Goal: Task Accomplishment & Management: Manage account settings

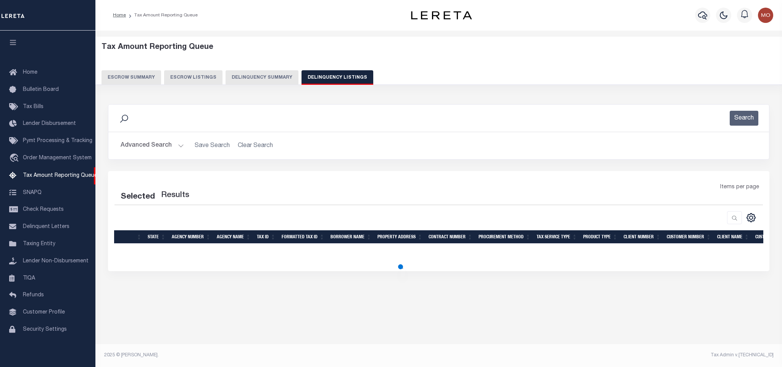
click at [326, 81] on button "Delinquency Listings" at bounding box center [338, 77] width 72 height 15
select select
select select "100"
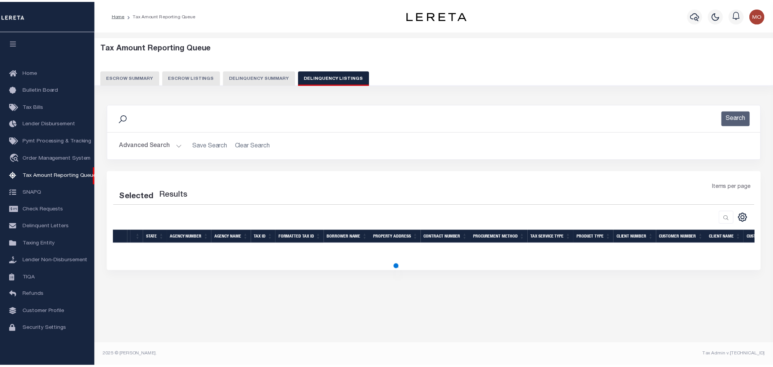
scroll to position [5, 0]
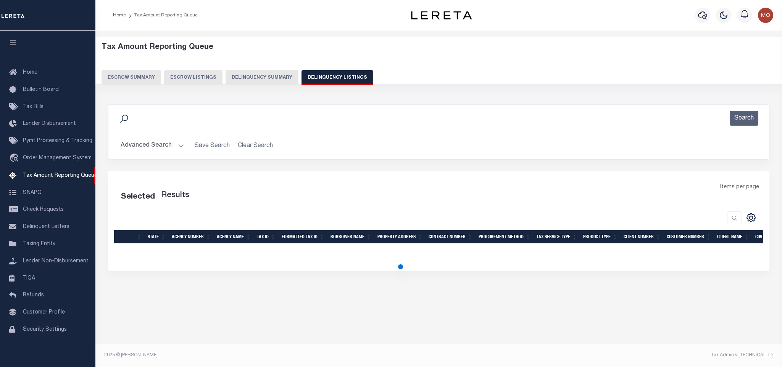
click at [179, 145] on button "Advanced Search" at bounding box center [152, 145] width 63 height 15
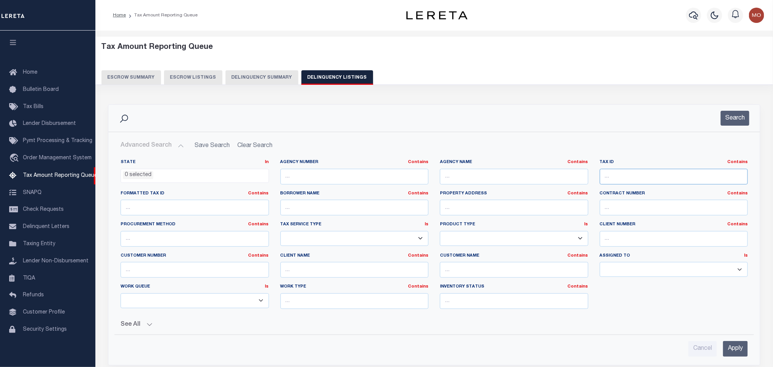
click at [636, 181] on input "text" at bounding box center [674, 177] width 148 height 16
paste input "33791742901900"
type input "33791742901900"
select select "100"
click at [733, 116] on button "Search" at bounding box center [735, 118] width 29 height 15
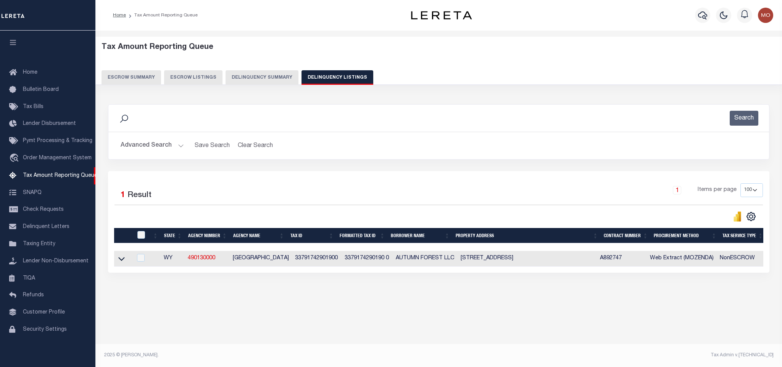
drag, startPoint x: 119, startPoint y: 263, endPoint x: 769, endPoint y: 228, distance: 650.1
click at [119, 263] on icon at bounding box center [121, 259] width 6 height 8
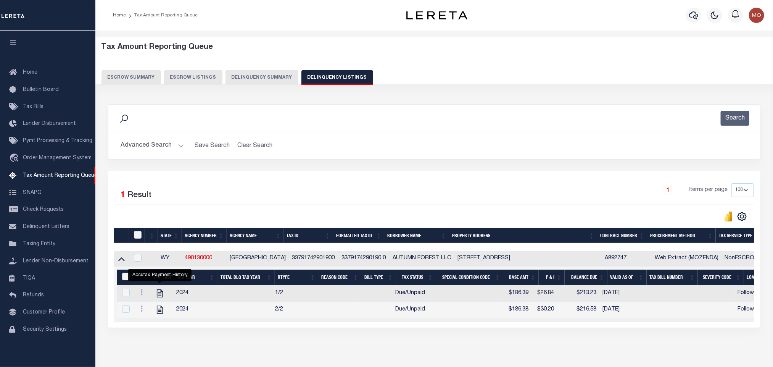
click at [176, 146] on button "Advanced Search" at bounding box center [152, 145] width 63 height 15
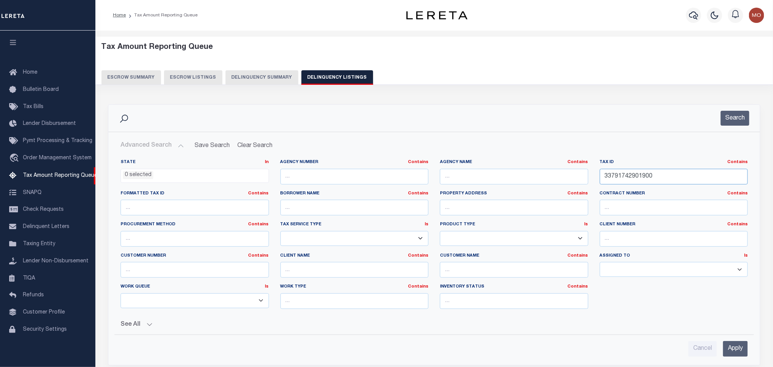
click at [670, 177] on input "33791742901900" at bounding box center [674, 177] width 148 height 16
drag, startPoint x: 672, startPoint y: 179, endPoint x: 469, endPoint y: 180, distance: 202.7
click at [487, 182] on div "State In In AK AL AR AZ CA CO CT DC DE FL GA GU HI IA ID IL IN KS KY LA MA MD M…" at bounding box center [434, 237] width 639 height 156
paste input "0208007"
click at [730, 121] on button "Search" at bounding box center [735, 118] width 29 height 15
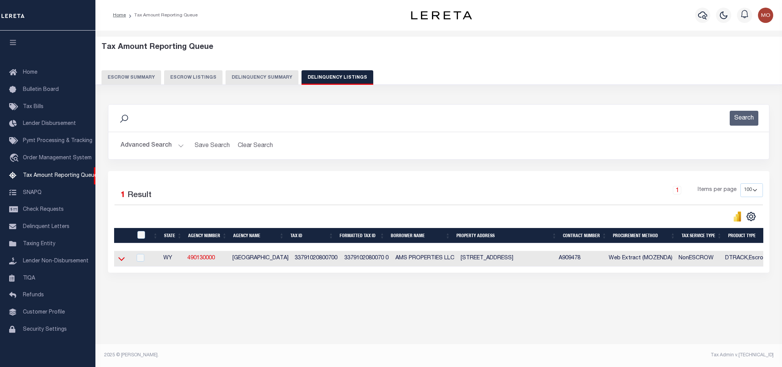
click at [122, 261] on icon at bounding box center [121, 259] width 6 height 4
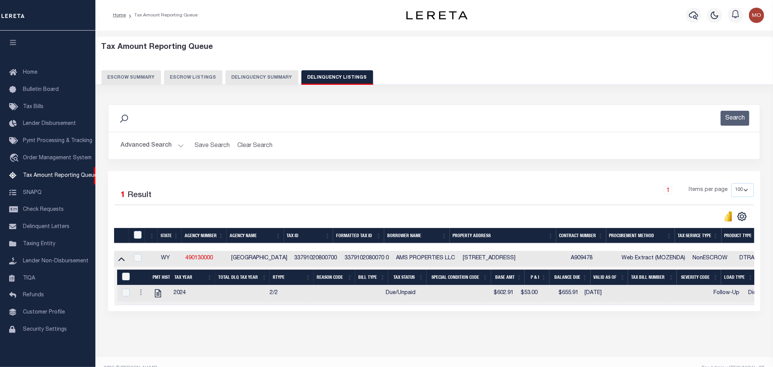
click at [176, 144] on button "Advanced Search" at bounding box center [152, 145] width 63 height 15
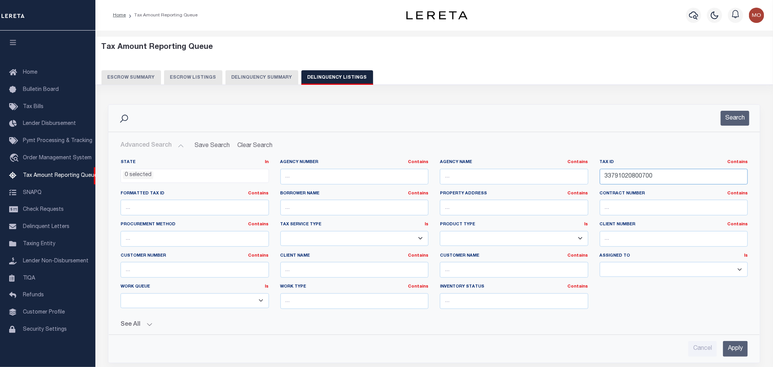
click at [666, 177] on input "33791020800700" at bounding box center [674, 177] width 148 height 16
drag, startPoint x: 671, startPoint y: 177, endPoint x: 473, endPoint y: 173, distance: 197.8
click at [482, 176] on div "State In In AK AL AR AZ CA CO CT DC DE FL GA GU HI IA ID IL IN KS KY LA MA MD M…" at bounding box center [434, 237] width 639 height 156
paste input "09231005"
click at [730, 117] on button "Search" at bounding box center [735, 118] width 29 height 15
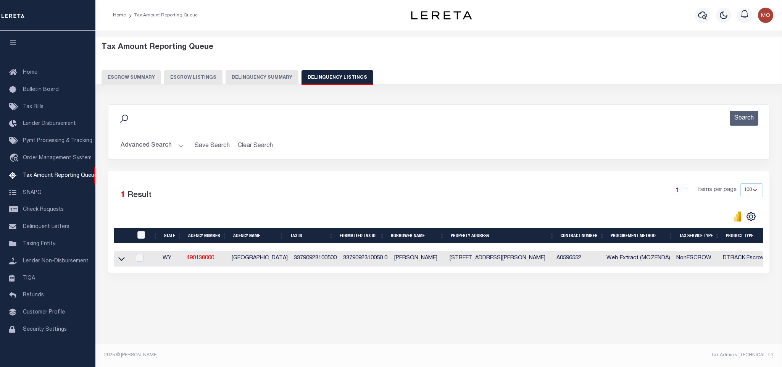
click at [182, 145] on button "Advanced Search" at bounding box center [152, 145] width 63 height 15
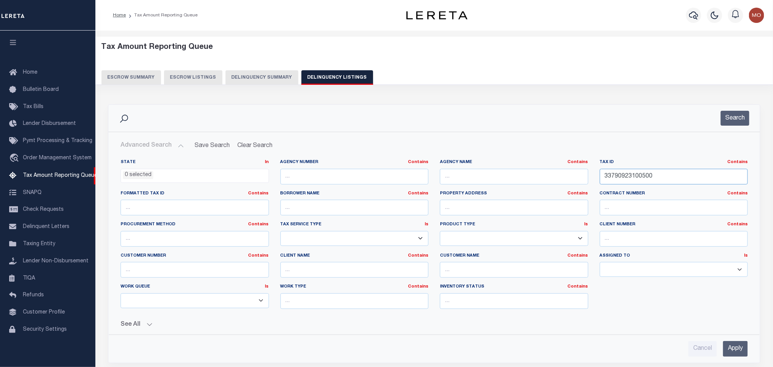
click at [670, 176] on input "33790923100500" at bounding box center [674, 177] width 148 height 16
paste input "33790322302100"
drag, startPoint x: 658, startPoint y: 181, endPoint x: 431, endPoint y: 172, distance: 226.9
click at [434, 173] on div "State In In AK AL AR AZ CA CO CT DC DE FL GA GU HI IA ID IL IN KS KY LA MA MD M…" at bounding box center [434, 237] width 639 height 156
paste input "text"
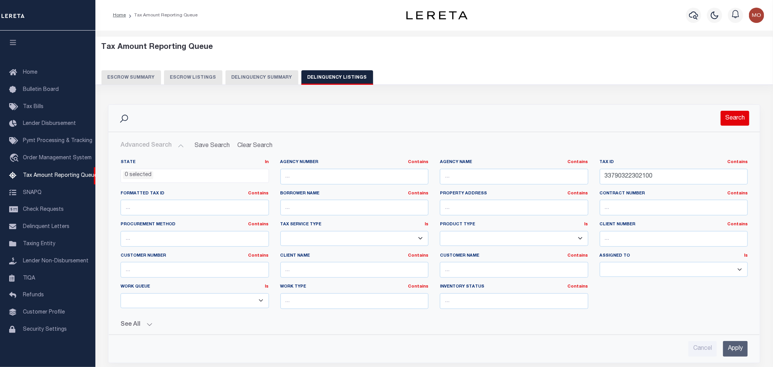
click at [734, 117] on button "Search" at bounding box center [735, 118] width 29 height 15
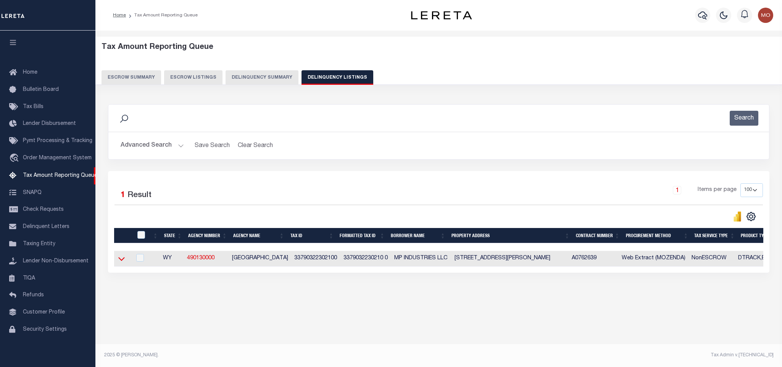
click at [121, 263] on icon at bounding box center [121, 259] width 6 height 8
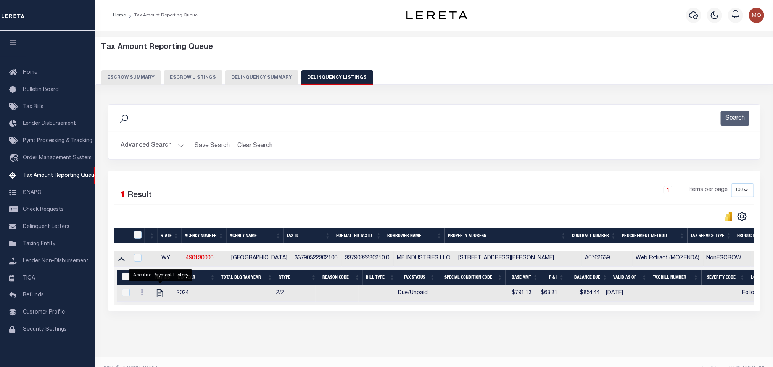
click at [180, 146] on button "Advanced Search" at bounding box center [152, 145] width 63 height 15
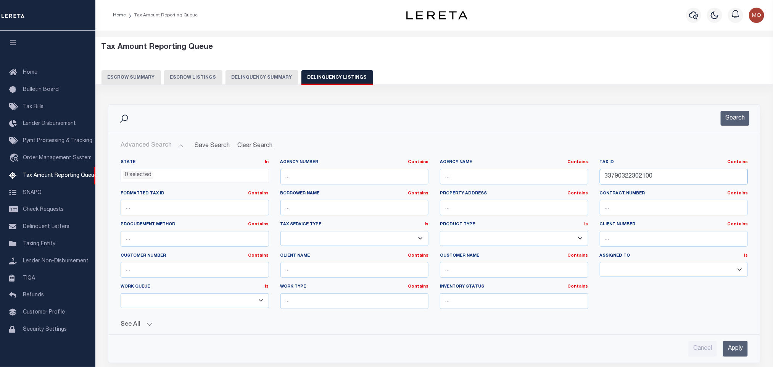
click at [640, 179] on input "33790322302100" at bounding box center [674, 177] width 148 height 16
paste input "27928300023"
type input "32792830002300"
click at [739, 124] on button "Search" at bounding box center [735, 118] width 29 height 15
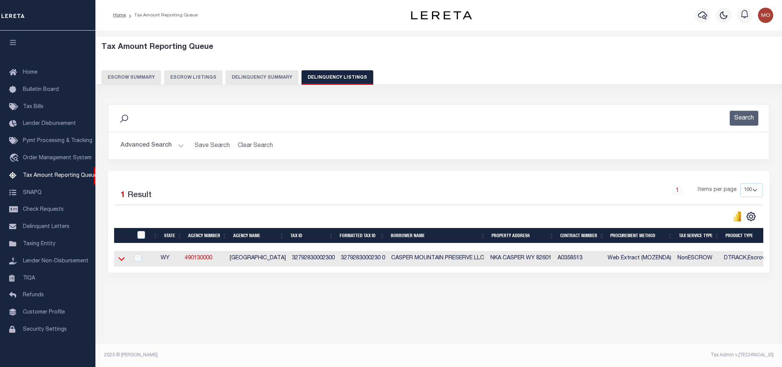
click at [122, 261] on icon at bounding box center [121, 259] width 6 height 4
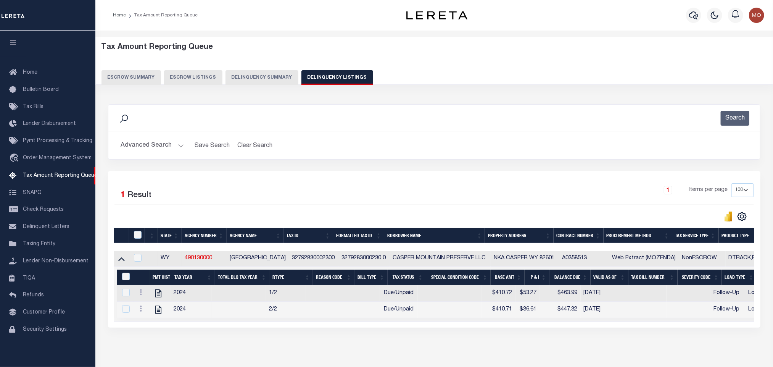
click at [180, 145] on button "Advanced Search" at bounding box center [152, 145] width 63 height 15
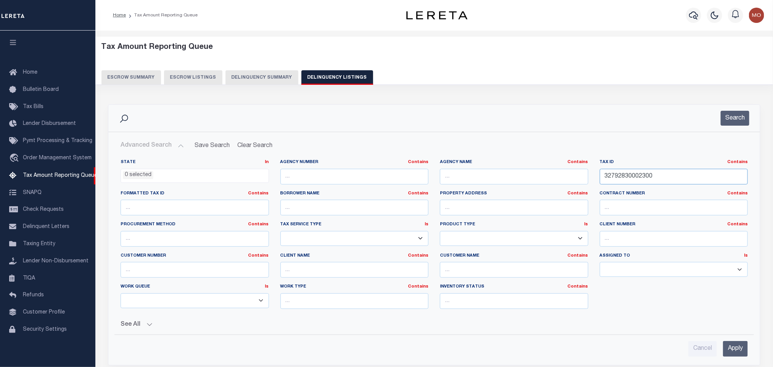
click at [647, 176] on input "32792830002300" at bounding box center [674, 177] width 148 height 16
paste input "2461810040000"
drag, startPoint x: 710, startPoint y: 185, endPoint x: 432, endPoint y: 174, distance: 278.4
click at [449, 174] on div "State In In AK AL AR AZ CA CO CT DC DE FL GA GU HI IA ID IL IN KS KY LA MA MD M…" at bounding box center [434, 237] width 639 height 156
paste input "246181004"
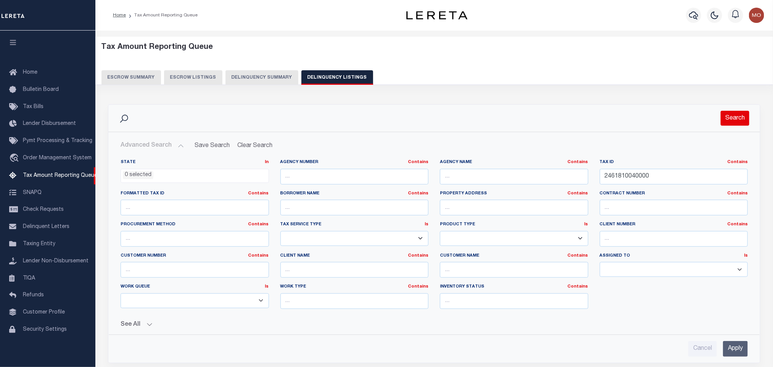
click at [745, 116] on button "Search" at bounding box center [735, 118] width 29 height 15
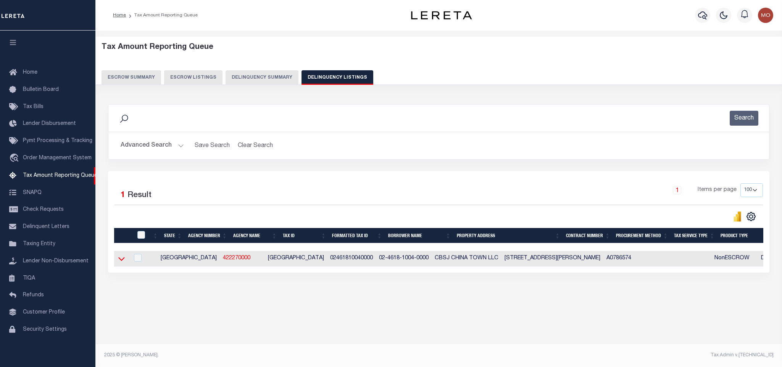
click at [121, 263] on icon at bounding box center [121, 259] width 6 height 8
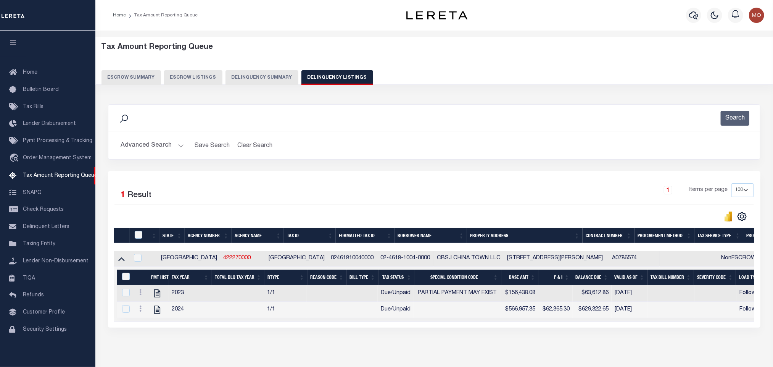
click at [177, 147] on button "Advanced Search" at bounding box center [152, 145] width 63 height 15
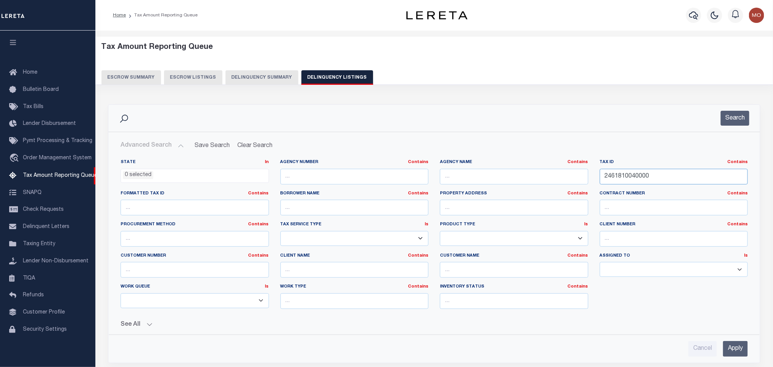
drag, startPoint x: 669, startPoint y: 176, endPoint x: 482, endPoint y: 187, distance: 186.9
click at [485, 188] on div "State In In AK AL AR AZ CA CO CT DC DE FL GA GU HI IA ID IL IN KS KY LA MA MD M…" at bounding box center [434, 237] width 639 height 156
paste input "133091130"
type input "1330911300000"
click at [736, 120] on button "Search" at bounding box center [735, 118] width 29 height 15
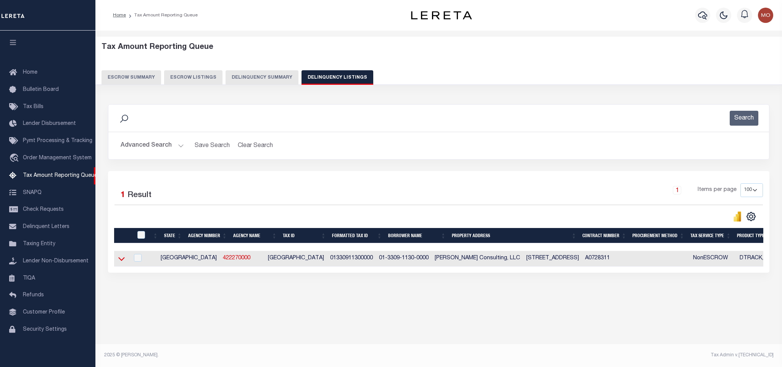
click at [120, 260] on icon at bounding box center [121, 259] width 6 height 8
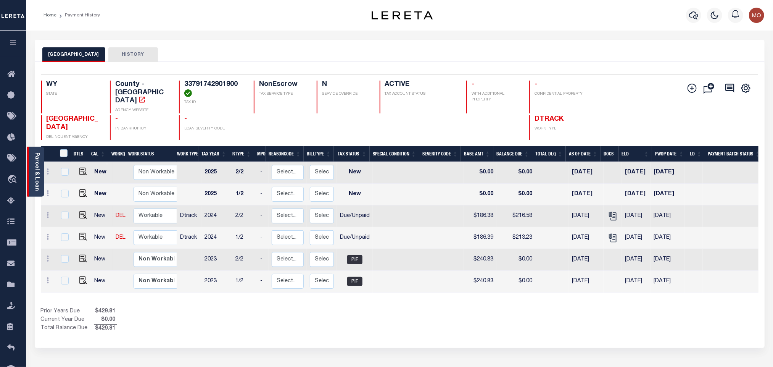
click at [37, 165] on link "Parcel & Loan" at bounding box center [36, 171] width 5 height 39
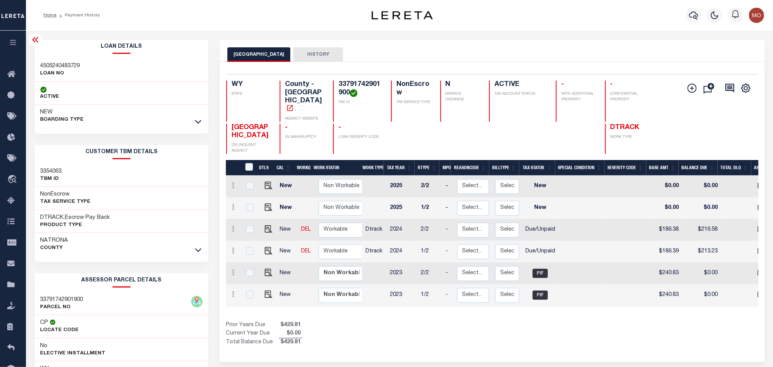
click at [360, 84] on h4 "33791742901900" at bounding box center [361, 89] width 44 height 16
copy h4 "33791742901900"
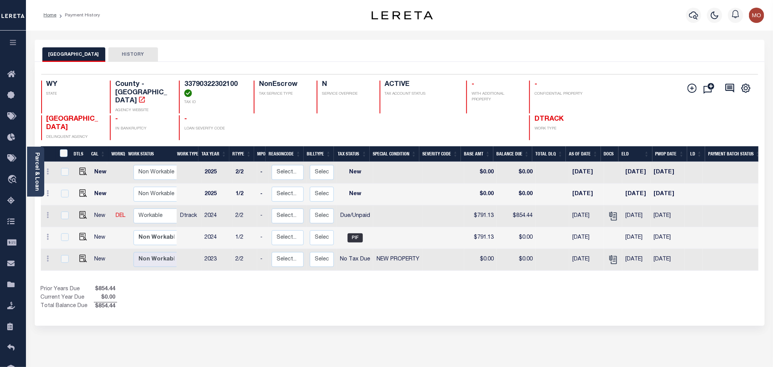
click at [386, 297] on div "Prior Years Due $854.44 Current Year Due $0.00 Total Balance Due $854.44" at bounding box center [220, 298] width 359 height 26
click at [39, 182] on link "Parcel & Loan" at bounding box center [36, 171] width 5 height 39
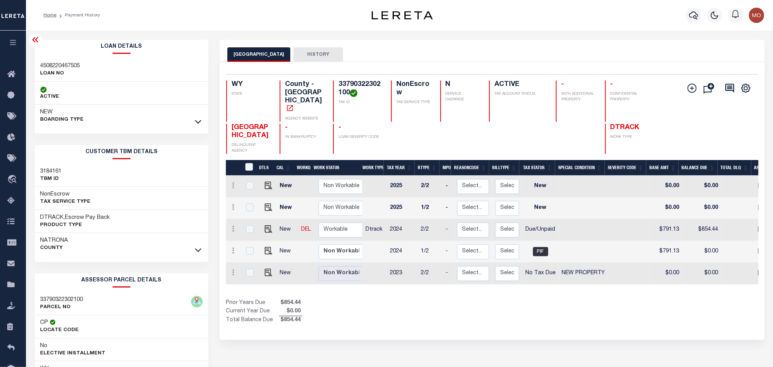
click at [362, 85] on h4 "33790322302100" at bounding box center [361, 89] width 44 height 16
copy h4 "33790322302100"
click at [66, 63] on h3 "4508220467505" at bounding box center [60, 66] width 40 height 8
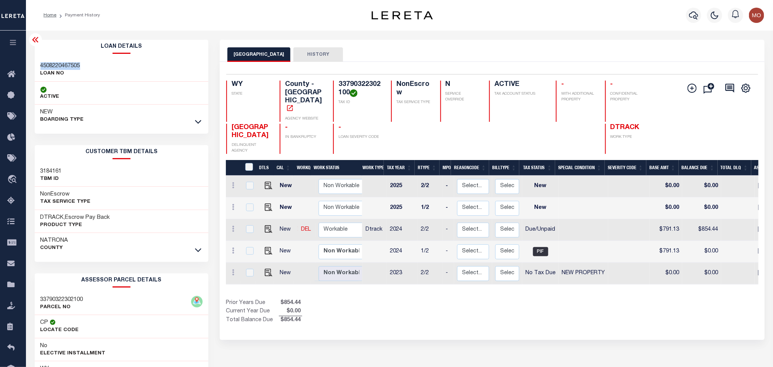
copy h3 "4508220467505"
click at [348, 84] on h4 "33790322302100" at bounding box center [361, 89] width 44 height 16
copy h4 "33790322302100"
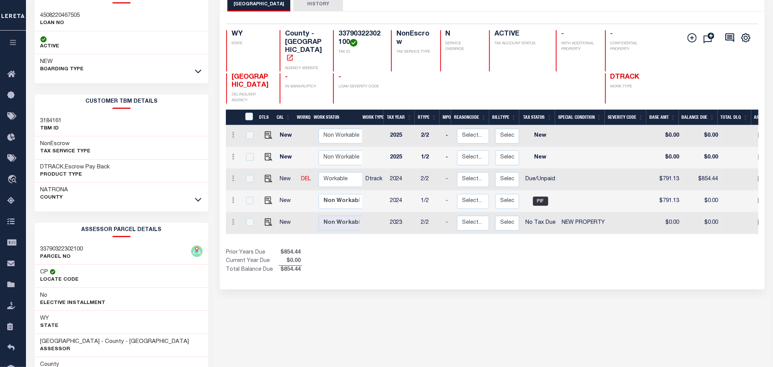
scroll to position [106, 0]
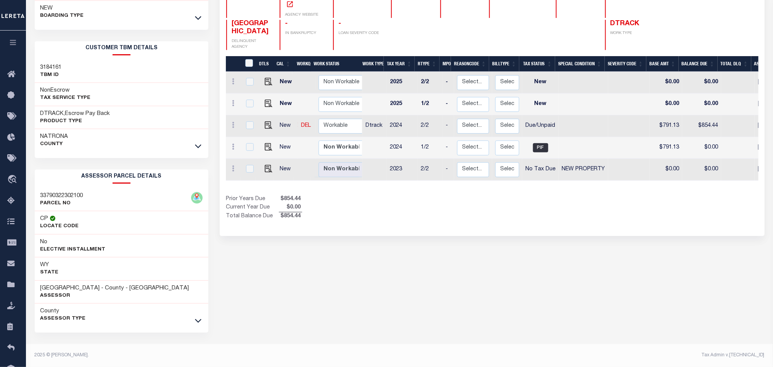
click at [374, 299] on div "NATRONA COUNTY HISTORY Selected 5 Results" at bounding box center [492, 151] width 556 height 431
drag, startPoint x: 39, startPoint y: 289, endPoint x: 92, endPoint y: 288, distance: 52.7
click at [92, 288] on div "NATRONA COUNTY - County - WY Assessor" at bounding box center [122, 292] width 174 height 23
copy h3 "NATRONA COUNTY"
drag, startPoint x: 575, startPoint y: 318, endPoint x: 573, endPoint y: 300, distance: 17.7
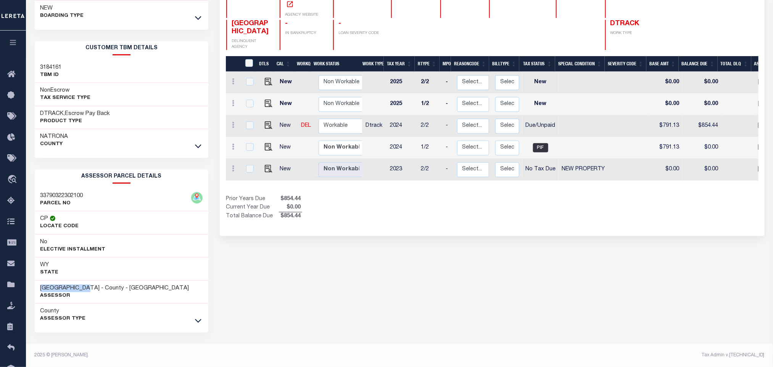
click at [575, 318] on div "NATRONA COUNTY HISTORY Selected 5 Results" at bounding box center [492, 151] width 556 height 431
click at [265, 121] on img "" at bounding box center [269, 125] width 8 height 8
checkbox input "true"
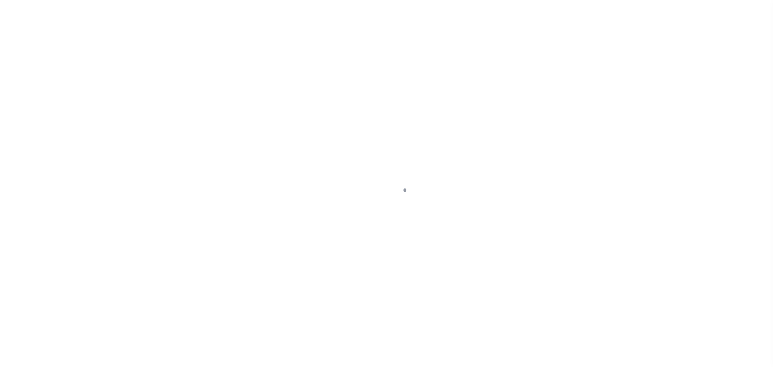
checkbox input "false"
type input "[DATE]"
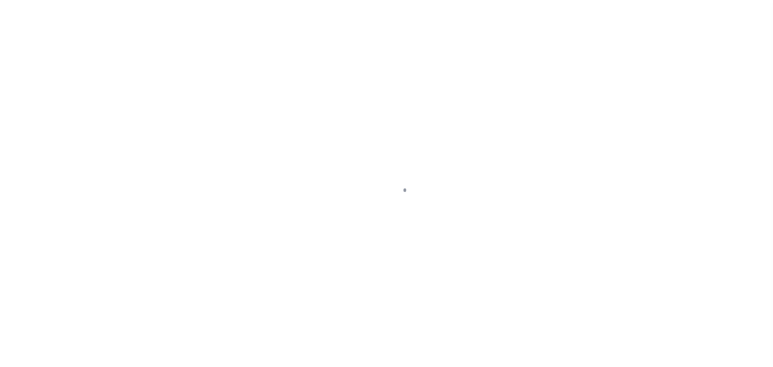
type input "[DATE]"
select select "DUE"
type input "$791.13"
type input "$63.31"
type input "$854.44"
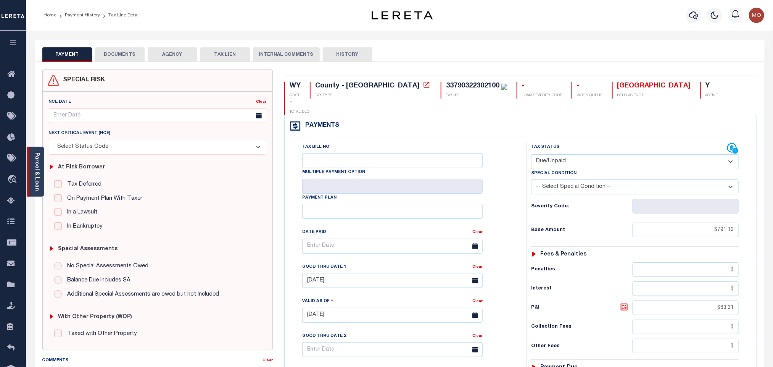
click at [32, 171] on div "Parcel & Loan" at bounding box center [35, 172] width 17 height 50
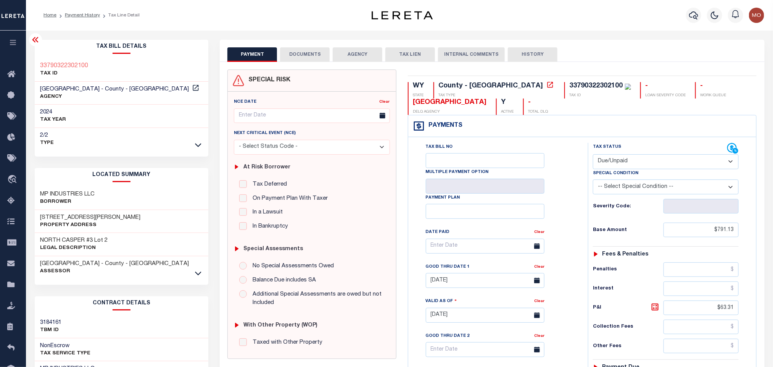
click at [628, 160] on select "- Select Status Code - Open Due/Unpaid Paid Incomplete No Tax Due Internal Refu…" at bounding box center [666, 161] width 146 height 15
select select "PYD"
click at [593, 155] on select "- Select Status Code - Open Due/Unpaid Paid Incomplete No Tax Due Internal Refu…" at bounding box center [666, 161] width 146 height 15
type input "09/29/2025"
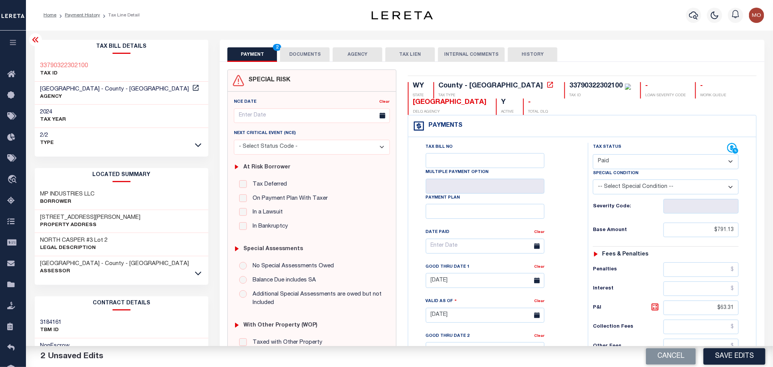
click at [567, 207] on div "Tax Bill No Multiple Payment Option Payment Plan Clear" at bounding box center [496, 250] width 161 height 214
drag, startPoint x: 693, startPoint y: 234, endPoint x: 792, endPoint y: 247, distance: 100.1
click at [773, 247] on html "Home Payment History Tax Line Detail" at bounding box center [386, 289] width 773 height 579
paste input "text"
type input "$791.13"
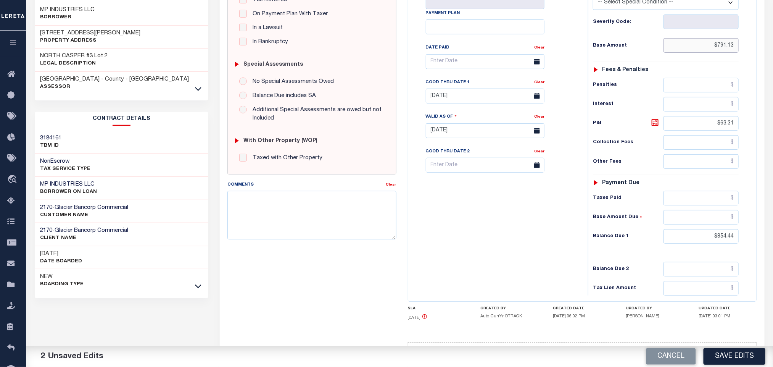
scroll to position [219, 0]
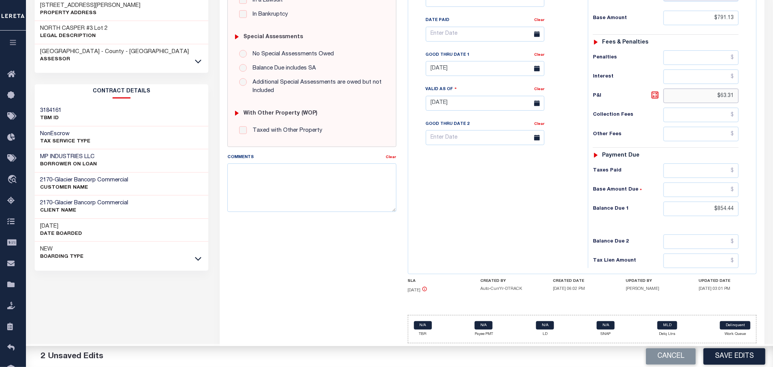
drag, startPoint x: 705, startPoint y: 96, endPoint x: 834, endPoint y: 109, distance: 129.7
click at [773, 109] on html "Home Payment History Tax Line Detail" at bounding box center [386, 77] width 773 height 579
drag, startPoint x: 697, startPoint y: 205, endPoint x: 803, endPoint y: 217, distance: 106.8
click at [773, 217] on html "Home Payment History Tax Line Detail" at bounding box center [386, 77] width 773 height 579
type input "$0.00"
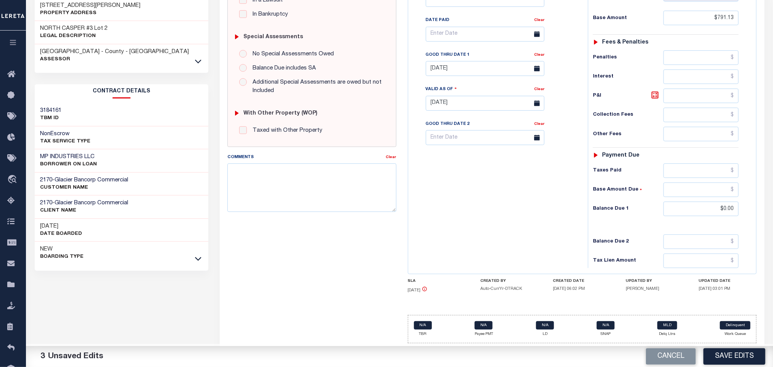
click at [430, 213] on div "Tax Bill No Multiple Payment Option Payment Plan Clear" at bounding box center [496, 99] width 172 height 337
click at [539, 53] on link "Clear" at bounding box center [539, 55] width 10 height 4
click at [571, 53] on div "Tax Bill No Multiple Payment Option Payment Plan Clear" at bounding box center [496, 38] width 161 height 214
click at [496, 177] on div "Tax Bill No Multiple Payment Option Payment Plan Clear" at bounding box center [496, 99] width 172 height 337
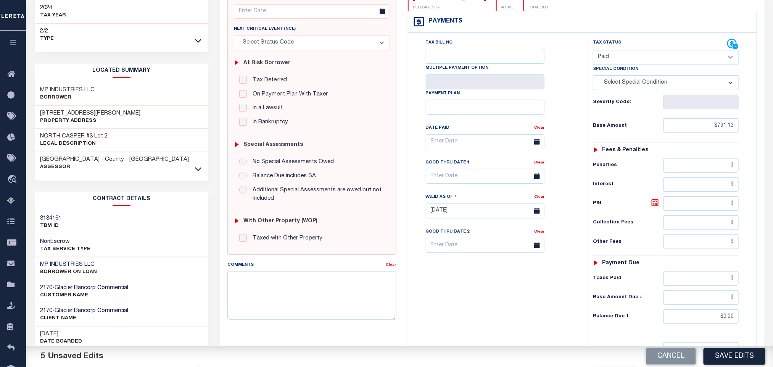
scroll to position [0, 0]
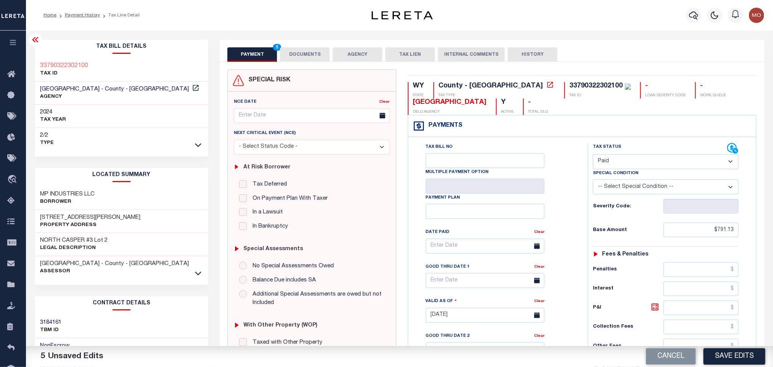
click at [569, 163] on div "Tax Bill No Multiple Payment Option Payment Plan Clear" at bounding box center [496, 250] width 161 height 214
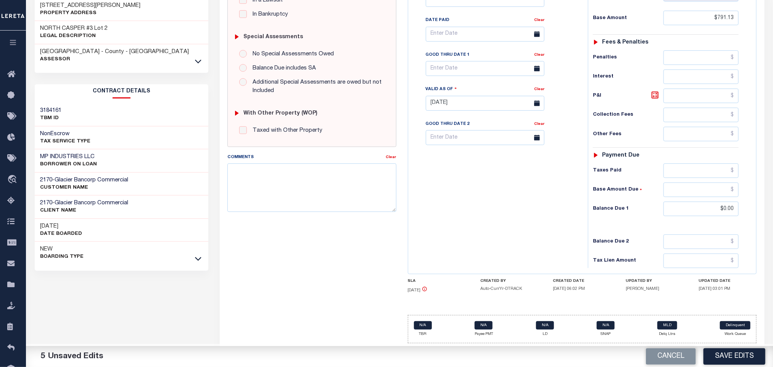
scroll to position [219, 0]
drag, startPoint x: 540, startPoint y: 189, endPoint x: 488, endPoint y: 199, distance: 52.9
click at [538, 189] on div "Tax Bill No Multiple Payment Option Payment Plan Clear" at bounding box center [496, 99] width 172 height 337
click at [508, 224] on div "Tax Bill No Multiple Payment Option Payment Plan Clear" at bounding box center [496, 99] width 172 height 337
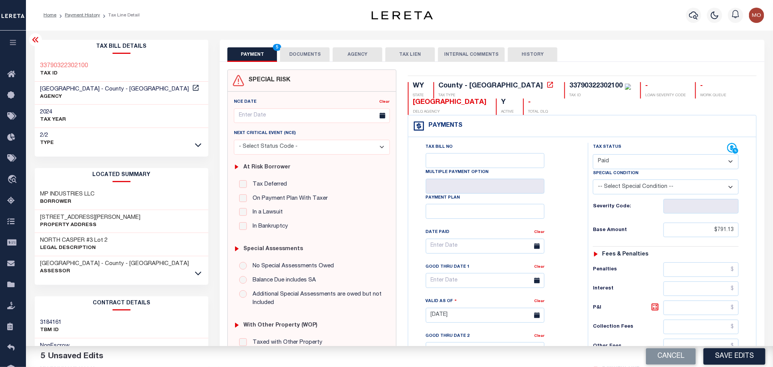
click at [312, 53] on button "DOCUMENTS" at bounding box center [305, 54] width 50 height 15
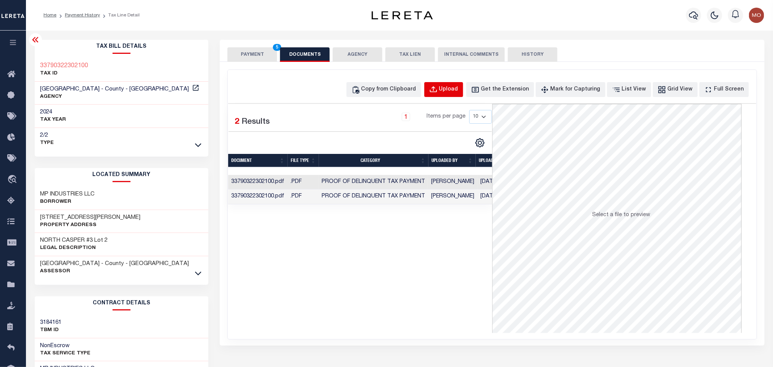
click at [458, 89] on div "Upload" at bounding box center [448, 89] width 19 height 8
select select "POP"
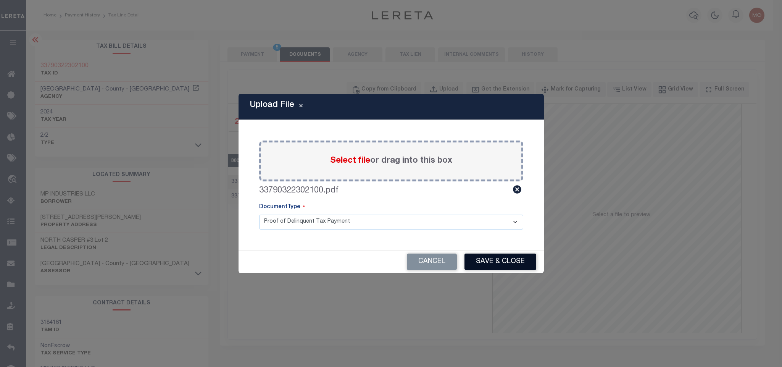
click at [482, 258] on button "Save & Close" at bounding box center [500, 261] width 72 height 16
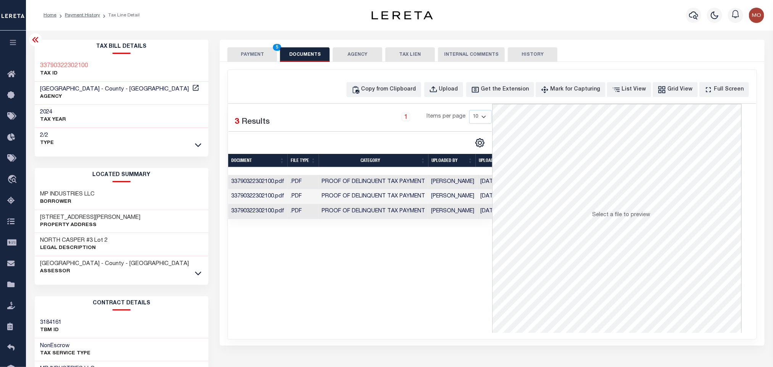
click at [368, 284] on div "Selected 3 Results 1 Items per page 10 25 50 100" at bounding box center [360, 218] width 264 height 229
click at [248, 52] on button "PAYMENT 5" at bounding box center [252, 54] width 50 height 15
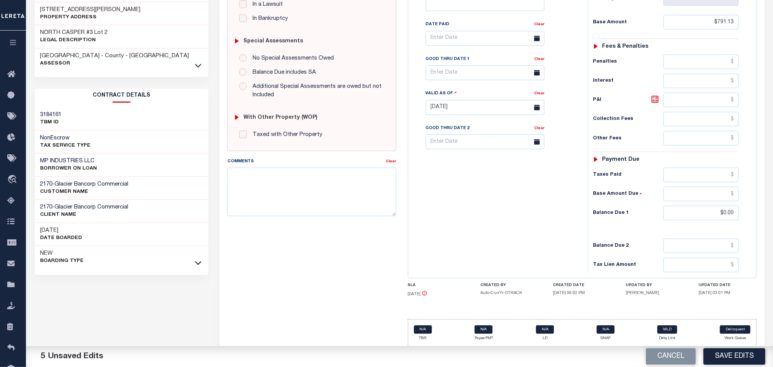
scroll to position [216, 0]
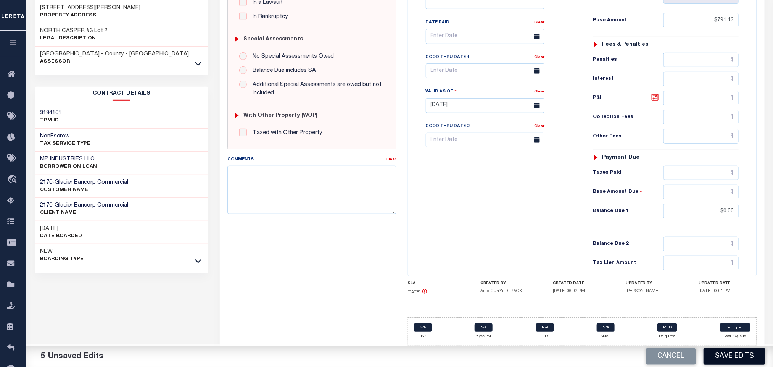
click at [724, 354] on button "Save Edits" at bounding box center [735, 356] width 62 height 16
click at [480, 197] on div "Tax Bill No Multiple Payment Option Payment Plan Clear" at bounding box center [496, 101] width 172 height 337
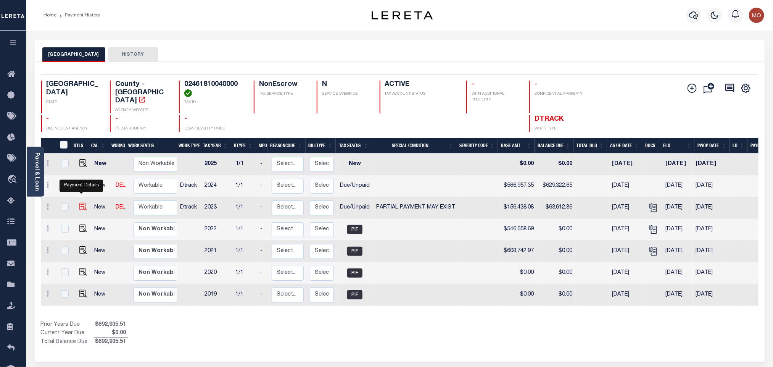
click at [80, 203] on img "" at bounding box center [83, 207] width 8 height 8
checkbox input "true"
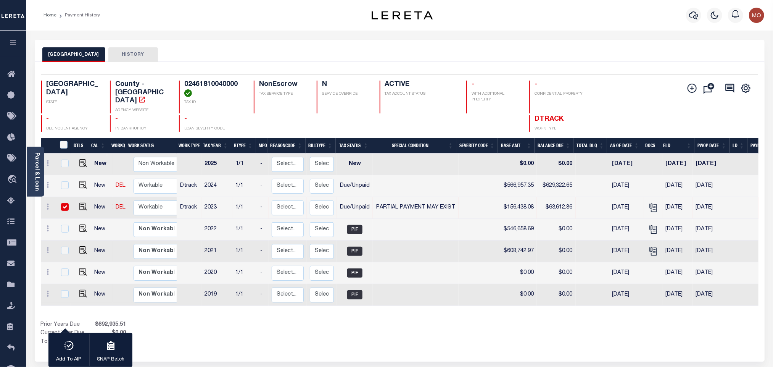
click at [211, 86] on h4 "02461810040000" at bounding box center [214, 89] width 60 height 16
copy h4 "02461810040000"
click at [296, 325] on div "Prior Years Due $692,935.51 Current Year Due $0.00 Total Balance Due $692,935.51" at bounding box center [220, 334] width 359 height 26
click at [81, 203] on img "" at bounding box center [83, 207] width 8 height 8
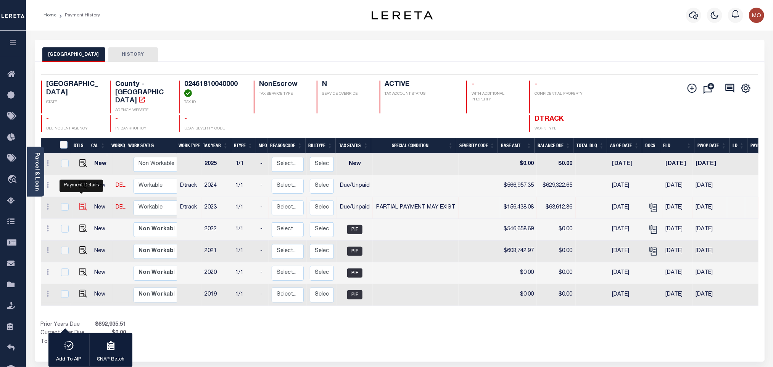
checkbox input "false"
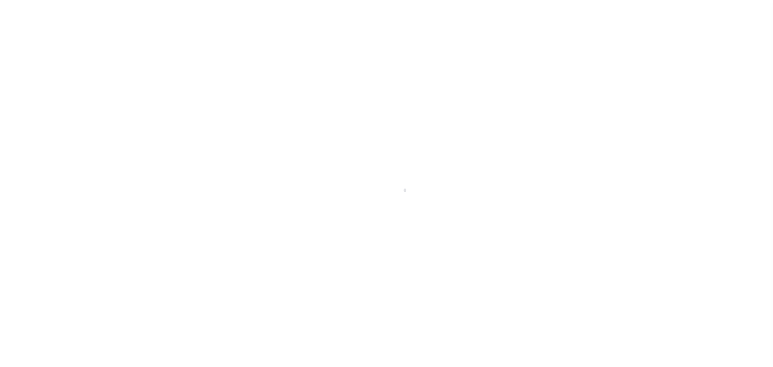
select select "DUE"
select select "15"
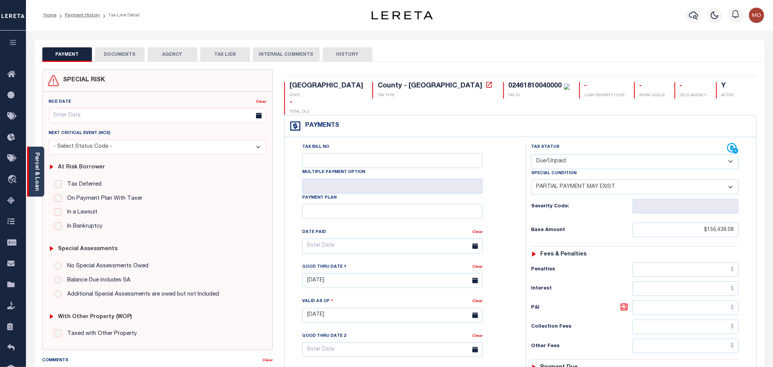
click at [39, 180] on link "Parcel & Loan" at bounding box center [36, 171] width 5 height 39
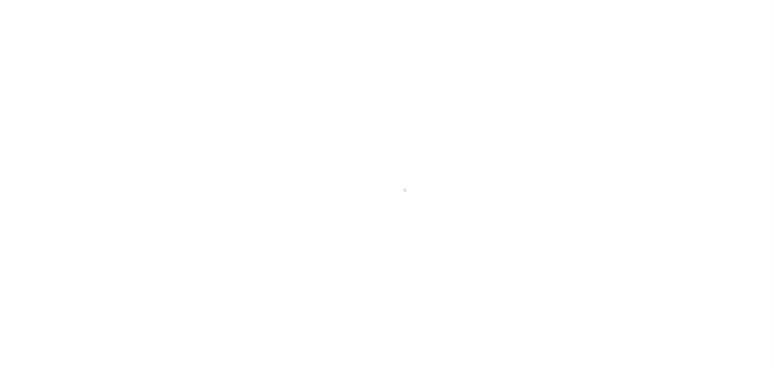
select select "DUE"
select select "15"
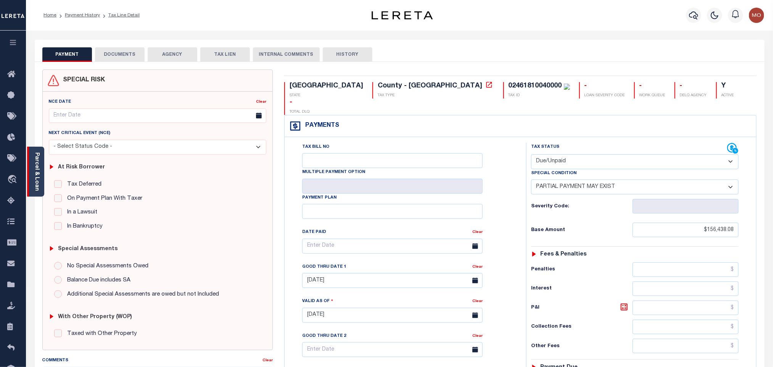
click at [39, 160] on link "Parcel & Loan" at bounding box center [36, 171] width 5 height 39
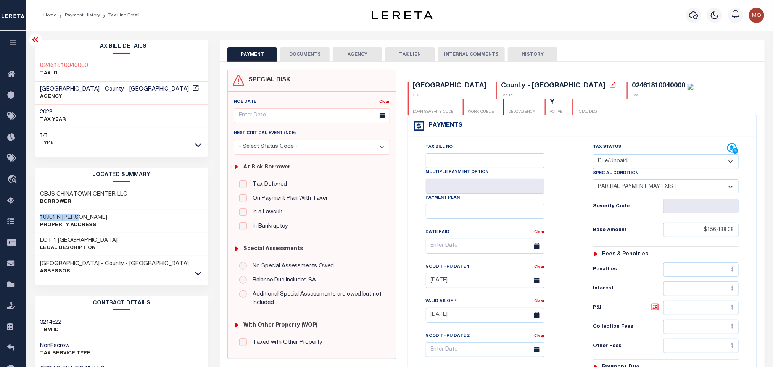
drag, startPoint x: 83, startPoint y: 216, endPoint x: 38, endPoint y: 218, distance: 45.1
click at [38, 218] on div "10901 N [PERSON_NAME] Property Address" at bounding box center [122, 221] width 174 height 23
copy h3 "10901 N [PERSON_NAME]"
click at [307, 54] on button "DOCUMENTS" at bounding box center [305, 54] width 50 height 15
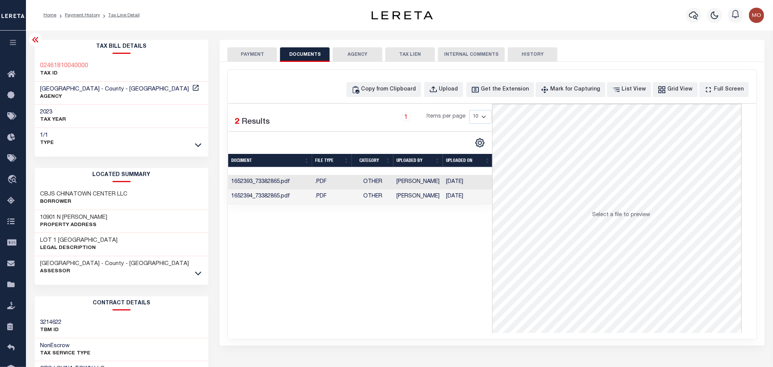
click at [406, 190] on td "[PERSON_NAME]" at bounding box center [418, 182] width 50 height 15
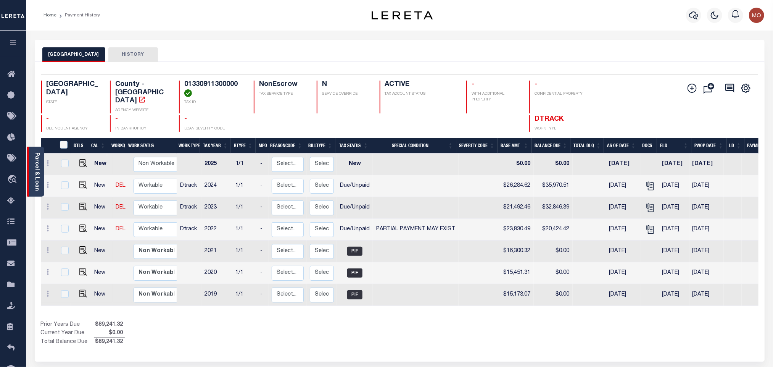
click at [34, 169] on link "Parcel & Loan" at bounding box center [36, 171] width 5 height 39
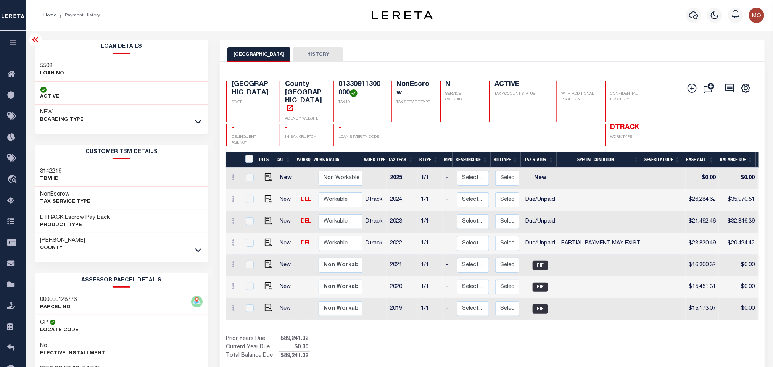
click at [45, 63] on h3 "5503" at bounding box center [52, 66] width 24 height 8
copy h3 "5503"
click at [348, 84] on h4 "01330911300000" at bounding box center [361, 89] width 44 height 16
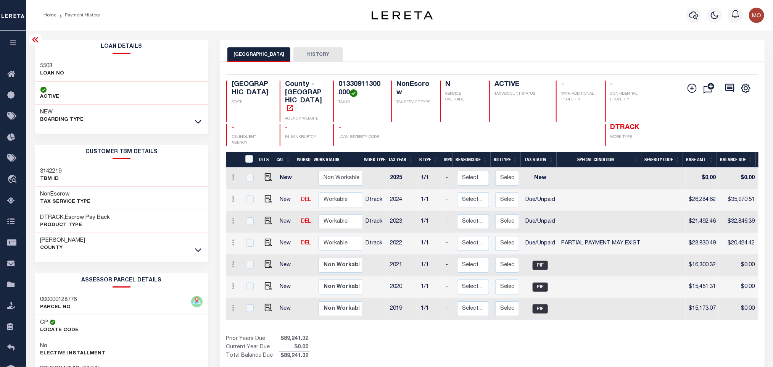
copy h4 "01330911300000"
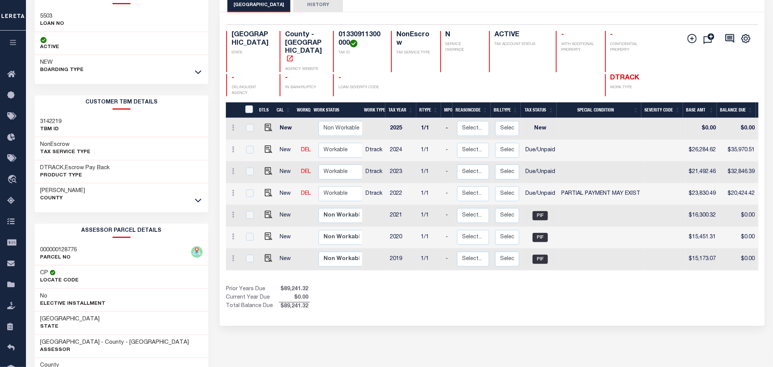
scroll to position [106, 0]
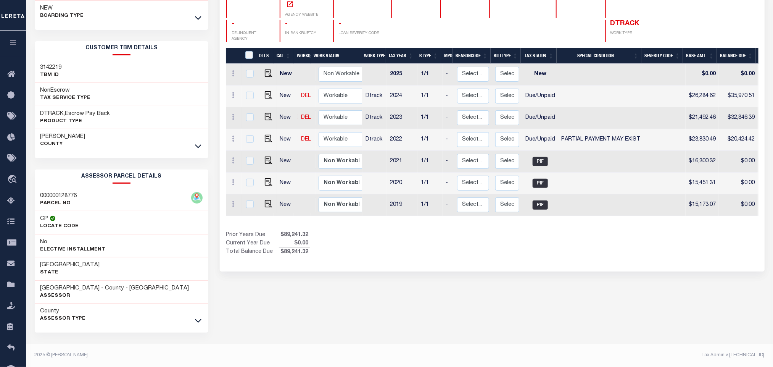
click at [402, 268] on div "TRAVIS COUNTY HISTORY Selected 7 Results" at bounding box center [492, 151] width 556 height 431
drag, startPoint x: 39, startPoint y: 285, endPoint x: 84, endPoint y: 287, distance: 44.3
click at [84, 287] on div "TRAVIS COUNTY - County - TX Assessor" at bounding box center [122, 292] width 174 height 23
copy h3 "[GEOGRAPHIC_DATA]"
click at [485, 261] on div "TRAVIS COUNTY HISTORY Selected 7 Results" at bounding box center [492, 151] width 556 height 431
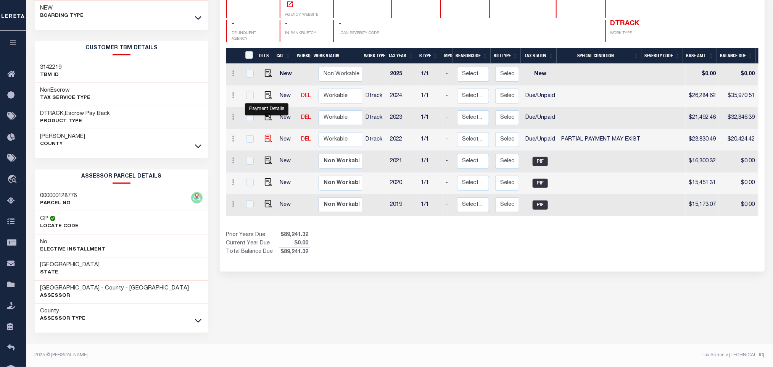
click at [267, 135] on img "" at bounding box center [269, 139] width 8 height 8
checkbox input "true"
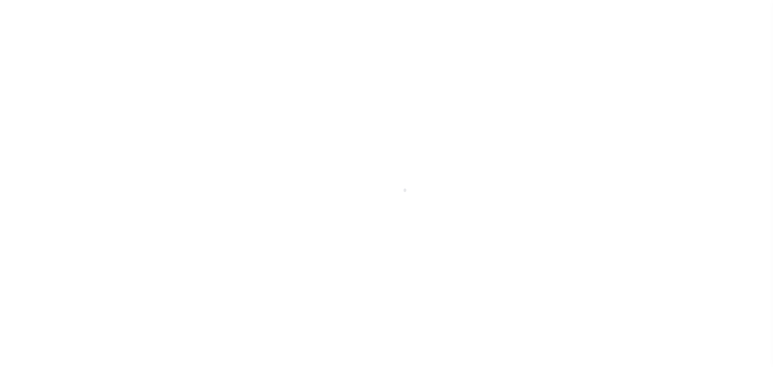
select select "DUE"
select select "15"
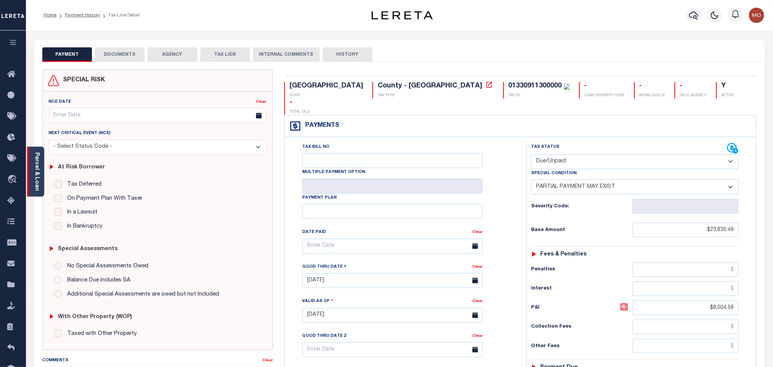
click at [38, 170] on link "Parcel & Loan" at bounding box center [36, 171] width 5 height 39
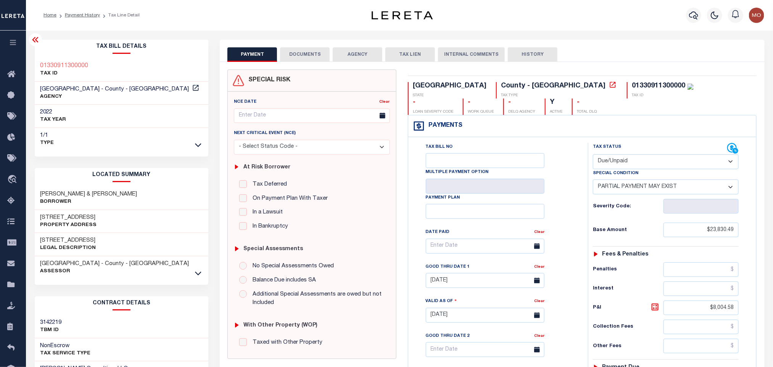
click at [667, 169] on select "- Select Status Code - Open Due/Unpaid Paid Incomplete No Tax Due Internal Refu…" at bounding box center [666, 161] width 146 height 15
select select "PYD"
click at [593, 155] on select "- Select Status Code - Open Due/Unpaid Paid Incomplete No Tax Due Internal Refu…" at bounding box center [666, 161] width 146 height 15
select select "0"
type input "[DATE]"
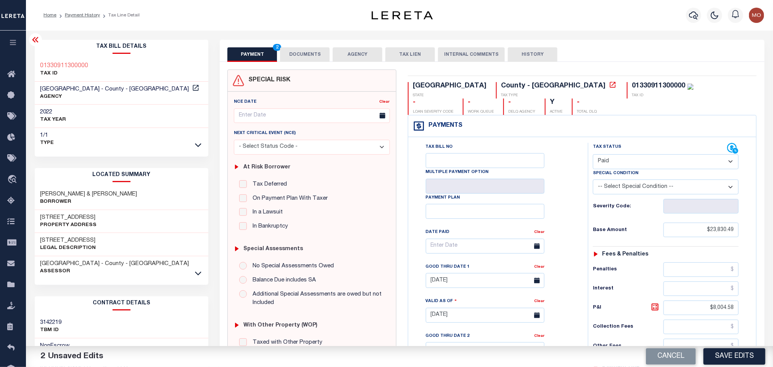
click at [574, 195] on div "Tax Bill No Multiple Payment Option Payment Plan Clear" at bounding box center [496, 250] width 161 height 214
click at [684, 231] on input "$23,830.49" at bounding box center [702, 230] width 76 height 15
drag, startPoint x: 678, startPoint y: 232, endPoint x: 766, endPoint y: 240, distance: 88.5
click at [759, 239] on div "TX STATE [GEOGRAPHIC_DATA] - [GEOGRAPHIC_DATA] TAX TYPE 01330911300000 TAX ID -…" at bounding box center [582, 315] width 361 height 492
paste input "12,419.84"
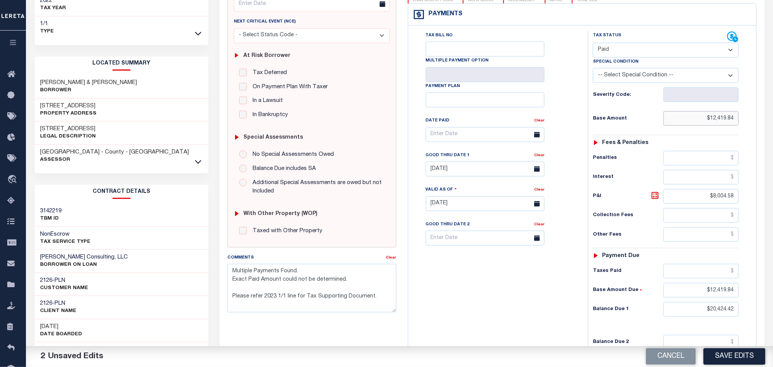
scroll to position [114, 0]
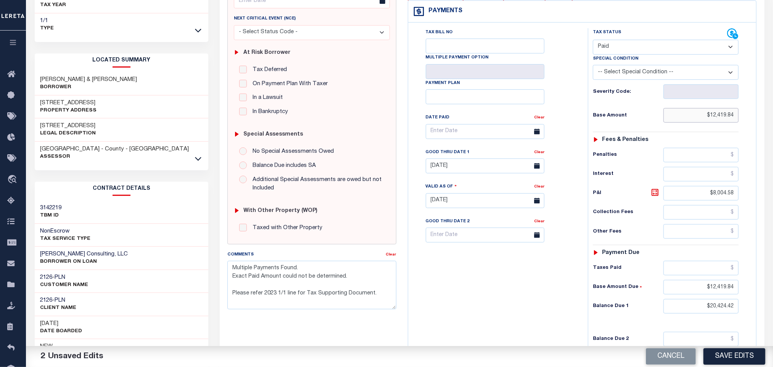
type input "$12,419.84"
drag, startPoint x: 689, startPoint y: 196, endPoint x: 837, endPoint y: 215, distance: 150.1
click at [773, 215] on html "Home Payment History Tax Line Detail" at bounding box center [386, 175] width 773 height 579
drag, startPoint x: 694, startPoint y: 296, endPoint x: 829, endPoint y: 299, distance: 135.2
click at [773, 299] on html "Home Payment History Tax Line Detail" at bounding box center [386, 175] width 773 height 579
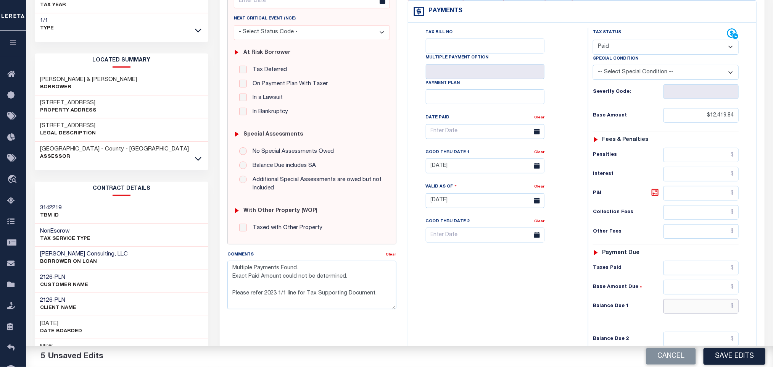
drag, startPoint x: 703, startPoint y: 310, endPoint x: 815, endPoint y: 327, distance: 113.6
click at [773, 327] on html "Home Payment History Tax Line Detail" at bounding box center [386, 175] width 773 height 579
click at [534, 291] on div "Tax Bill No Multiple Payment Option Payment Plan Clear" at bounding box center [496, 196] width 172 height 337
click at [393, 256] on link "Clear" at bounding box center [391, 255] width 10 height 4
click at [508, 294] on div "Tax Bill No Multiple Payment Option Payment Plan Clear" at bounding box center [496, 196] width 172 height 337
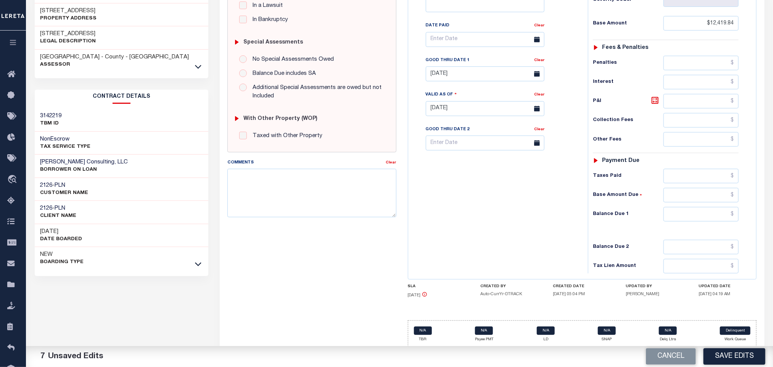
scroll to position [219, 0]
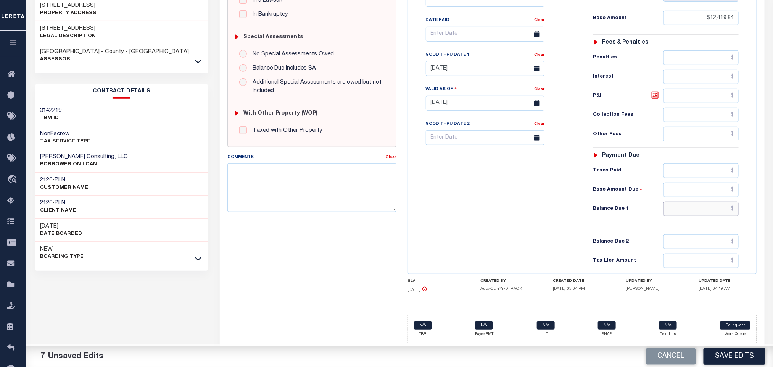
click at [689, 212] on input "text" at bounding box center [702, 209] width 76 height 15
type input "$0.00"
click at [487, 253] on div "Tax Bill No Multiple Payment Option Payment Plan Clear" at bounding box center [496, 99] width 172 height 337
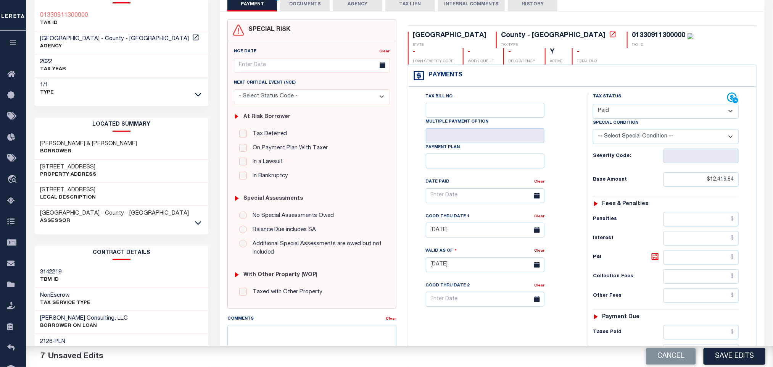
scroll to position [47, 0]
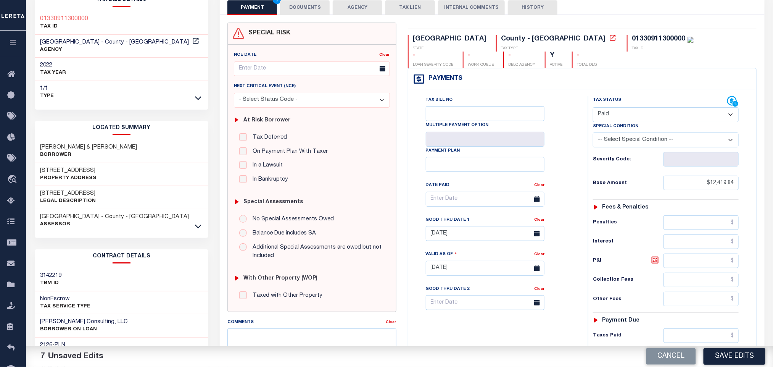
click at [564, 165] on div "Tax Bill No Multiple Payment Option Payment Plan Clear" at bounding box center [496, 203] width 161 height 214
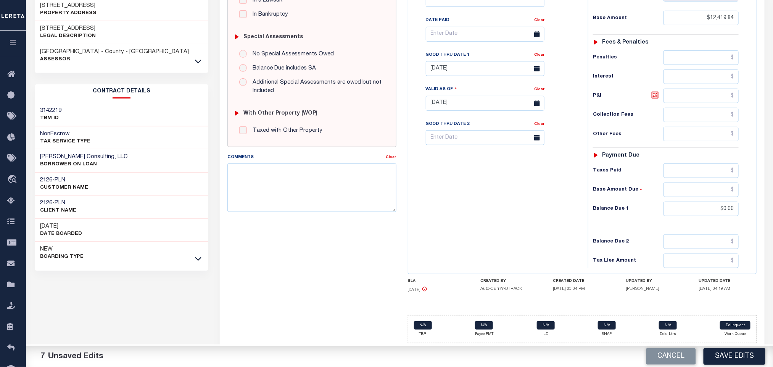
click at [546, 235] on div "Tax Bill No Multiple Payment Option Payment Plan Clear" at bounding box center [496, 99] width 172 height 337
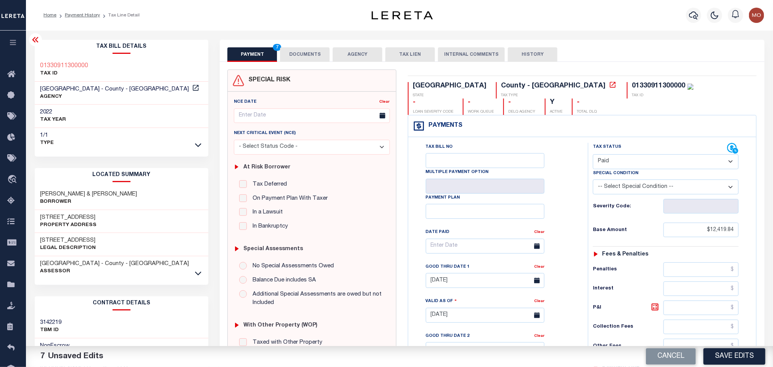
click at [305, 59] on button "DOCUMENTS" at bounding box center [305, 54] width 50 height 15
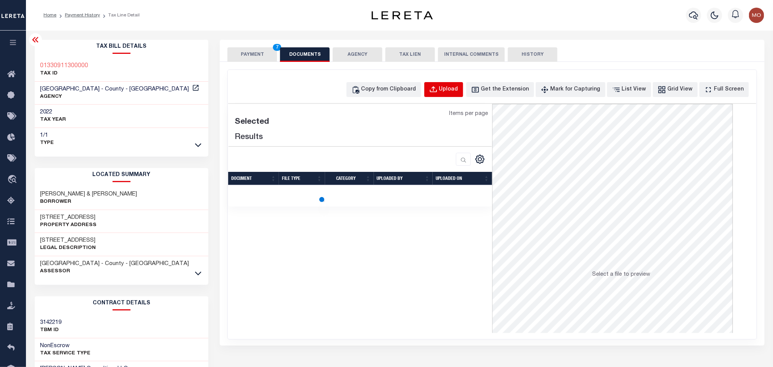
click at [458, 90] on div "Upload" at bounding box center [448, 89] width 19 height 8
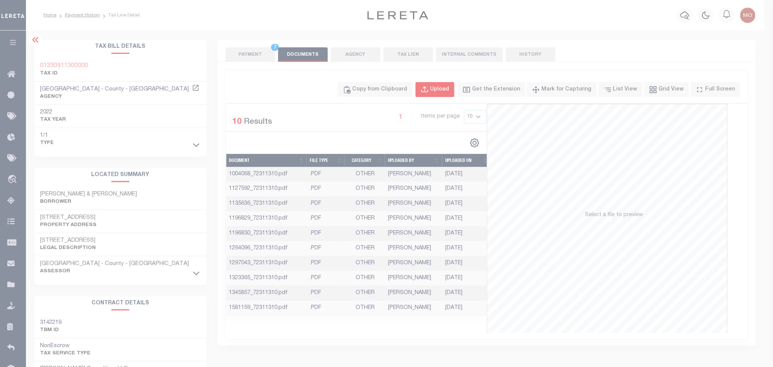
select select "POP"
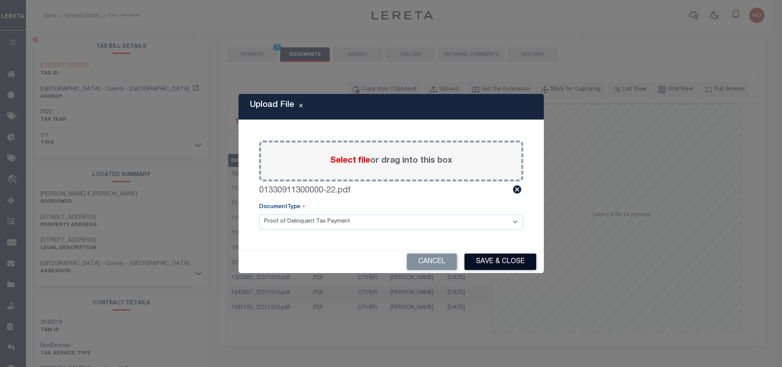
click at [492, 260] on button "Save & Close" at bounding box center [500, 261] width 72 height 16
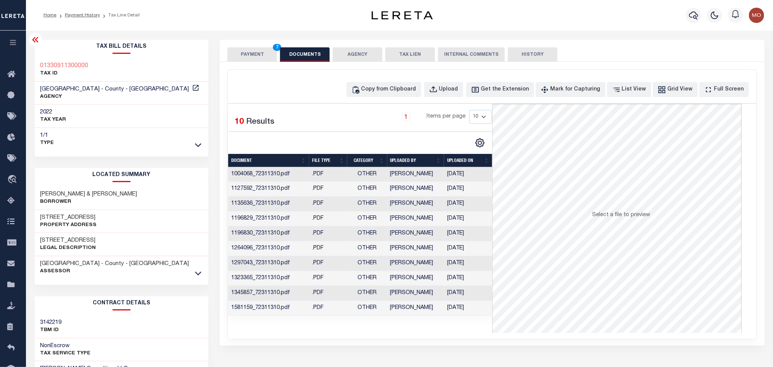
click at [244, 54] on button "PAYMENT 7" at bounding box center [252, 54] width 50 height 15
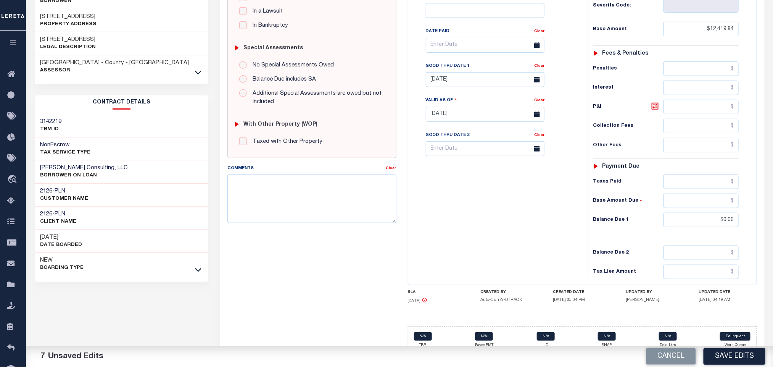
scroll to position [216, 0]
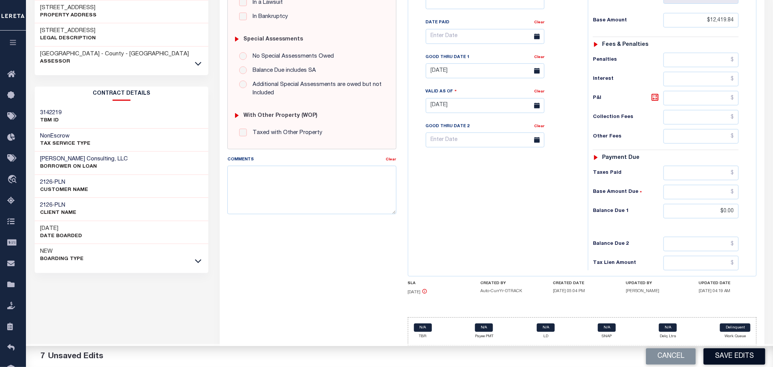
click at [716, 354] on button "Save Edits" at bounding box center [735, 356] width 62 height 16
checkbox input "false"
type input "$12,419.84"
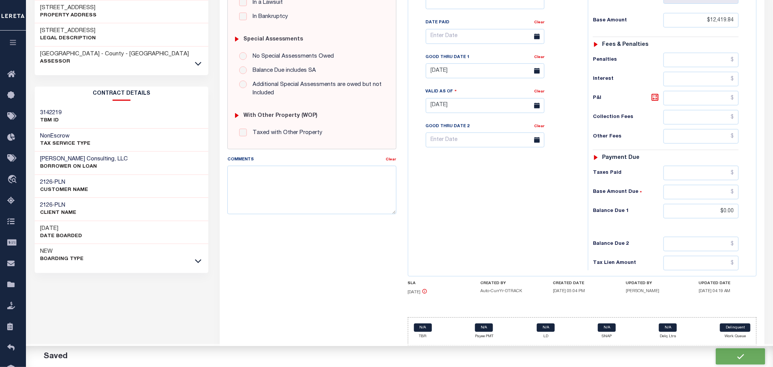
type input "$0"
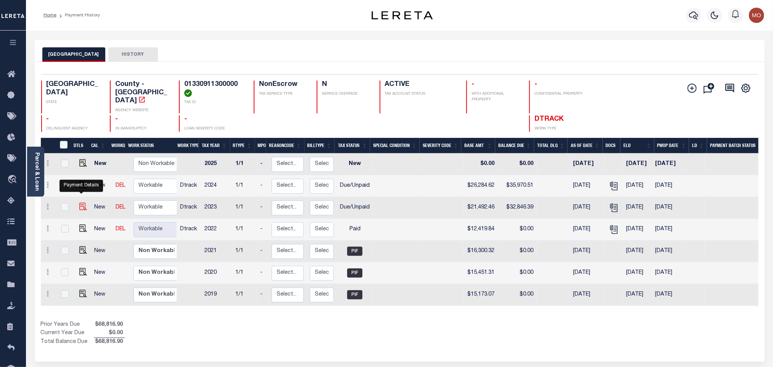
click at [81, 203] on img "" at bounding box center [83, 207] width 8 height 8
checkbox input "true"
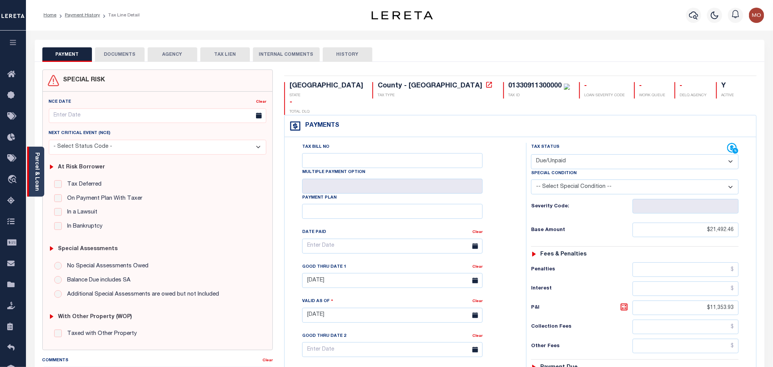
click at [37, 181] on link "Parcel & Loan" at bounding box center [36, 171] width 5 height 39
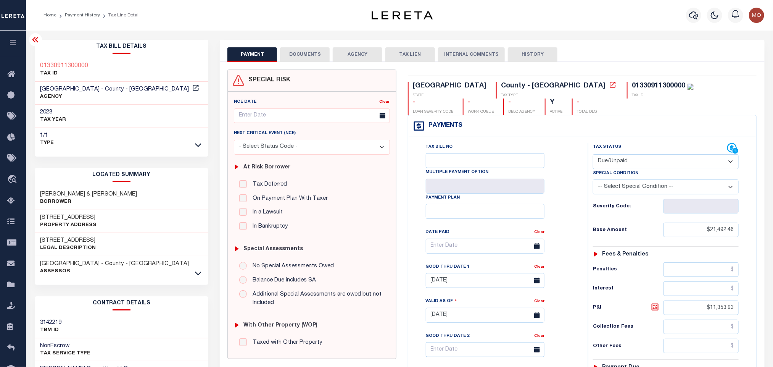
click at [629, 160] on select "- Select Status Code - Open Due/Unpaid Paid Incomplete No Tax Due Internal Refu…" at bounding box center [666, 161] width 146 height 15
select select "PYD"
click at [593, 155] on select "- Select Status Code - Open Due/Unpaid Paid Incomplete No Tax Due Internal Refu…" at bounding box center [666, 161] width 146 height 15
type input "[DATE]"
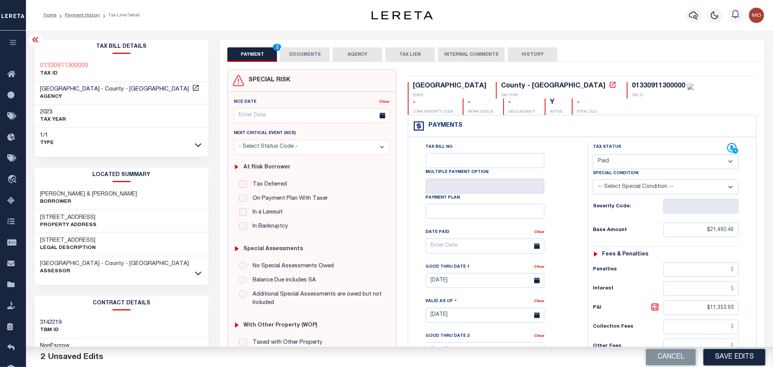
click at [560, 208] on div "Tax Bill No Multiple Payment Option Payment Plan Clear" at bounding box center [496, 250] width 161 height 214
drag, startPoint x: 695, startPoint y: 237, endPoint x: 669, endPoint y: 235, distance: 26.1
click at [695, 236] on input "$21,492.46" at bounding box center [702, 230] width 76 height 15
drag, startPoint x: 669, startPoint y: 235, endPoint x: 759, endPoint y: 239, distance: 90.6
click at [758, 239] on div "TX STATE [GEOGRAPHIC_DATA] - [GEOGRAPHIC_DATA] TAX TYPE 01330911300000 TAX ID -…" at bounding box center [582, 315] width 361 height 492
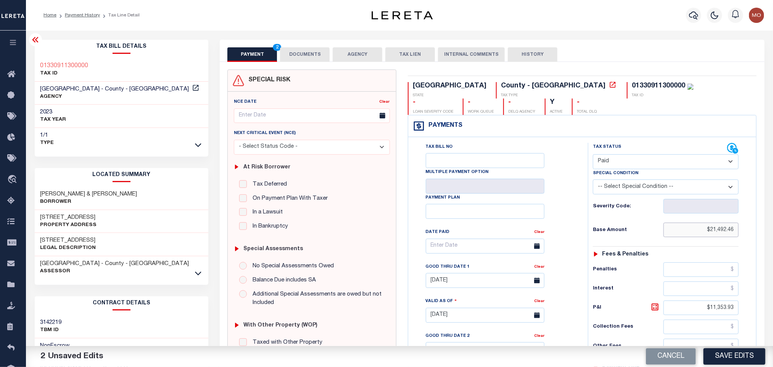
paste input "text"
type input "$21,492.46"
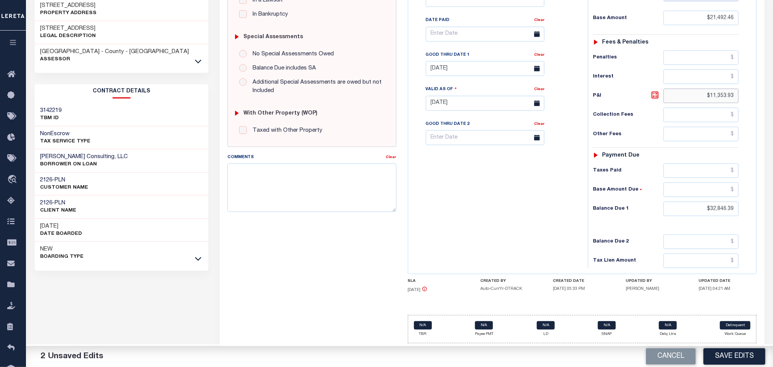
drag, startPoint x: 747, startPoint y: 101, endPoint x: 796, endPoint y: 112, distance: 50.1
click at [773, 112] on html "Home Payment History Tax Line Detail" at bounding box center [386, 77] width 773 height 579
drag, startPoint x: 696, startPoint y: 211, endPoint x: 779, endPoint y: 223, distance: 83.8
click at [773, 223] on html "Home Payment History Tax Line Detail" at bounding box center [386, 77] width 773 height 579
type input "$0.00"
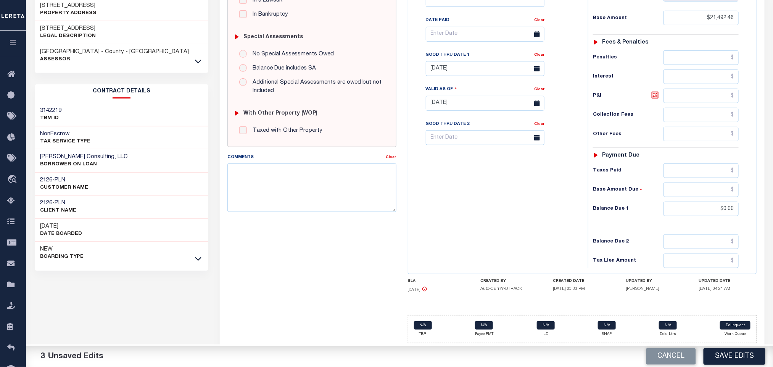
click at [520, 218] on div "Tax Bill No Multiple Payment Option Payment Plan Clear" at bounding box center [496, 99] width 172 height 337
click at [539, 54] on link "Clear" at bounding box center [539, 55] width 10 height 4
click at [573, 52] on div "Tax Bill No Multiple Payment Option Payment Plan Clear" at bounding box center [496, 38] width 161 height 214
click at [515, 182] on div "Tax Bill No Multiple Payment Option Payment Plan Clear" at bounding box center [496, 99] width 172 height 337
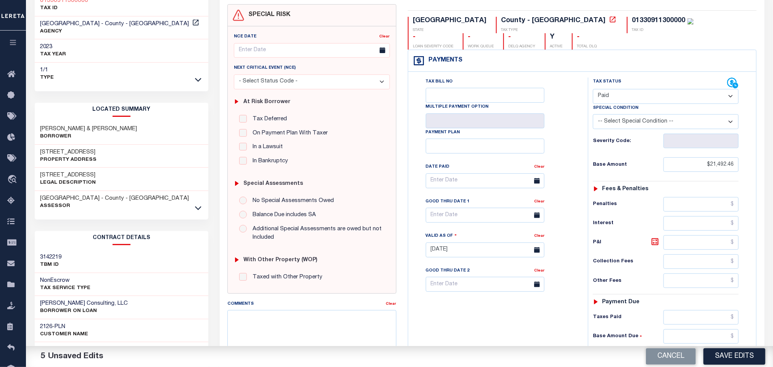
scroll to position [0, 0]
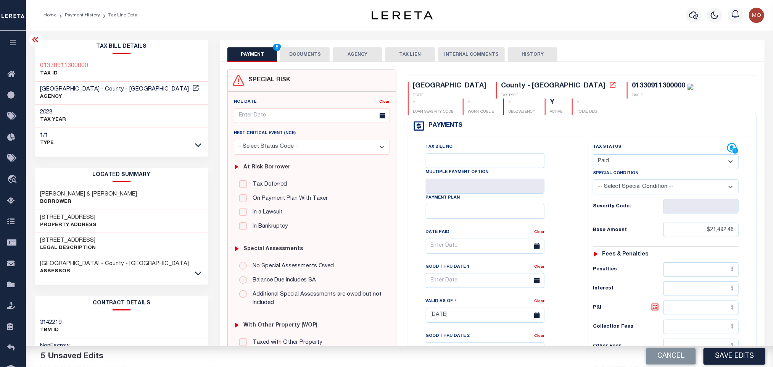
click at [308, 60] on button "DOCUMENTS" at bounding box center [305, 54] width 50 height 15
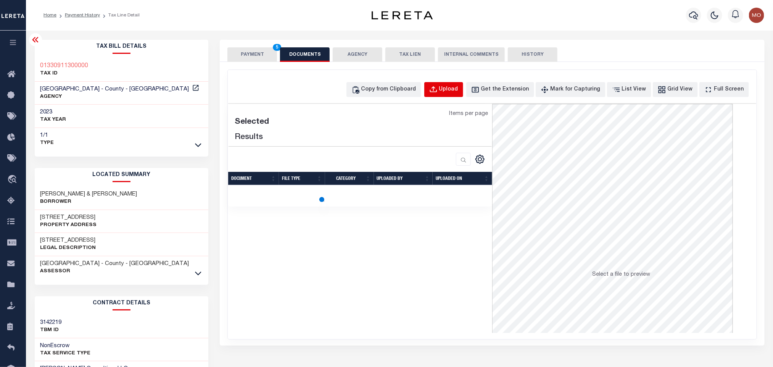
click at [463, 91] on button "Upload" at bounding box center [443, 89] width 39 height 15
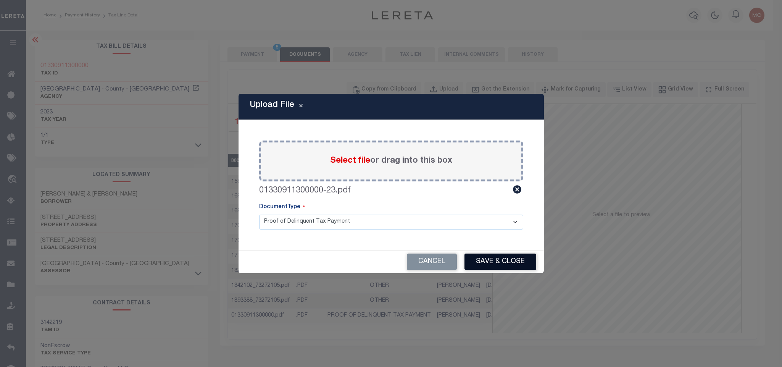
click at [508, 260] on button "Save & Close" at bounding box center [500, 261] width 72 height 16
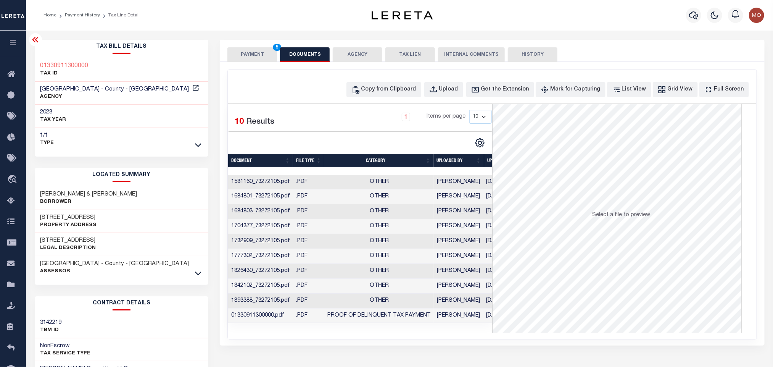
click at [250, 54] on button "PAYMENT 5" at bounding box center [252, 54] width 50 height 15
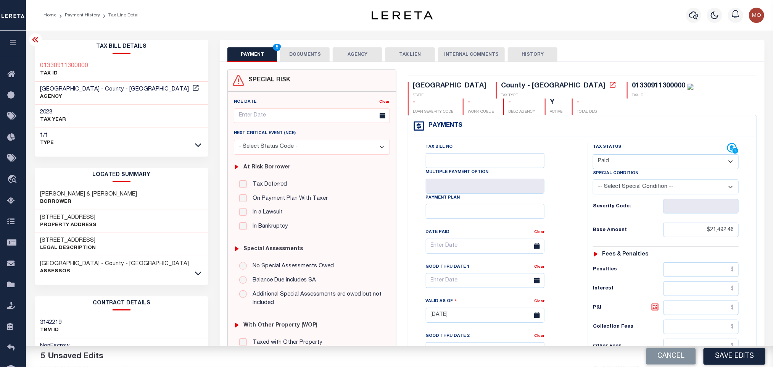
click at [544, 177] on div "Multiple Payment Option" at bounding box center [485, 180] width 119 height 25
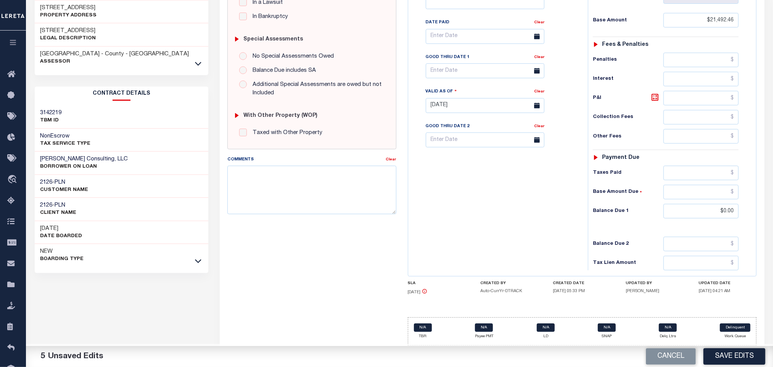
scroll to position [216, 0]
click at [721, 356] on button "Save Edits" at bounding box center [735, 356] width 62 height 16
checkbox input "false"
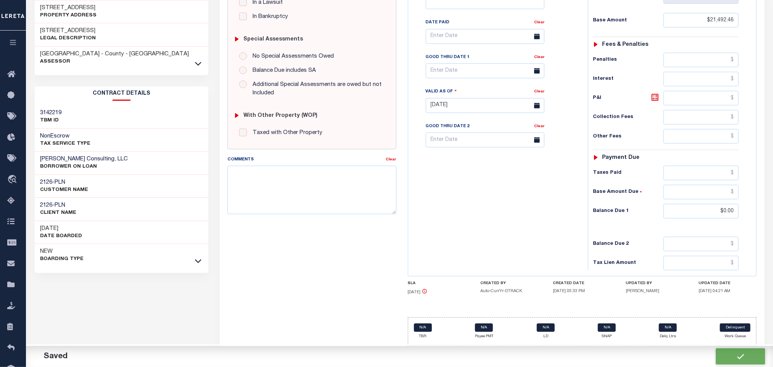
type input "$21,492.46"
type input "$0"
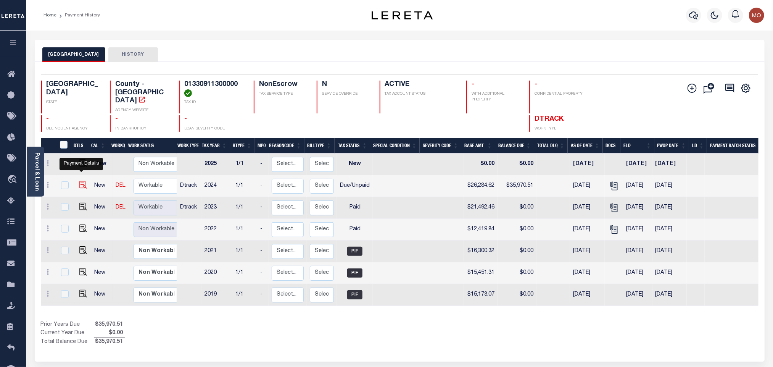
click at [83, 181] on img "" at bounding box center [83, 185] width 8 height 8
checkbox input "true"
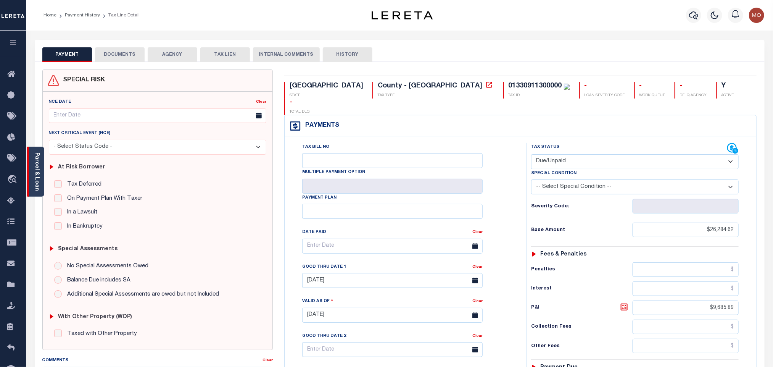
click at [36, 172] on link "Parcel & Loan" at bounding box center [36, 171] width 5 height 39
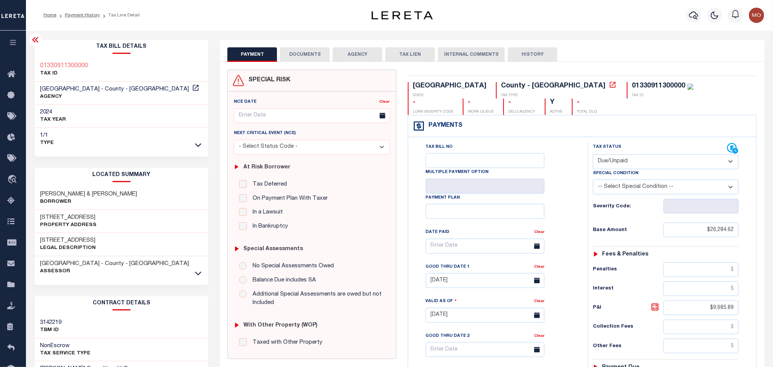
click at [623, 167] on select "- Select Status Code - Open Due/Unpaid Paid Incomplete No Tax Due Internal Refu…" at bounding box center [666, 161] width 146 height 15
select select "PYD"
click at [593, 155] on select "- Select Status Code - Open Due/Unpaid Paid Incomplete No Tax Due Internal Refu…" at bounding box center [666, 161] width 146 height 15
type input "[DATE]"
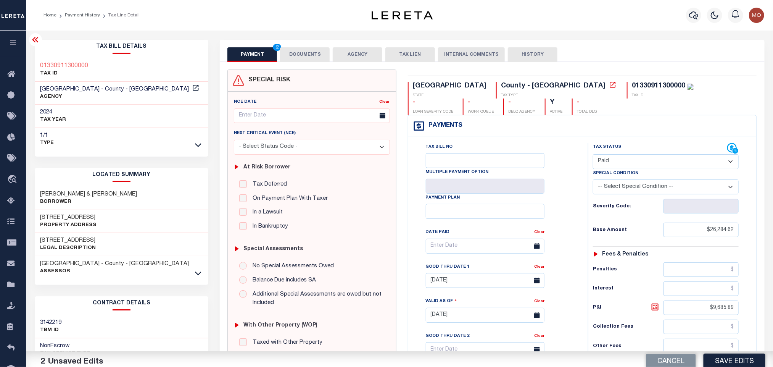
click at [578, 197] on div "Tax Bill No Multiple Payment Option Payment Plan Clear" at bounding box center [496, 311] width 172 height 337
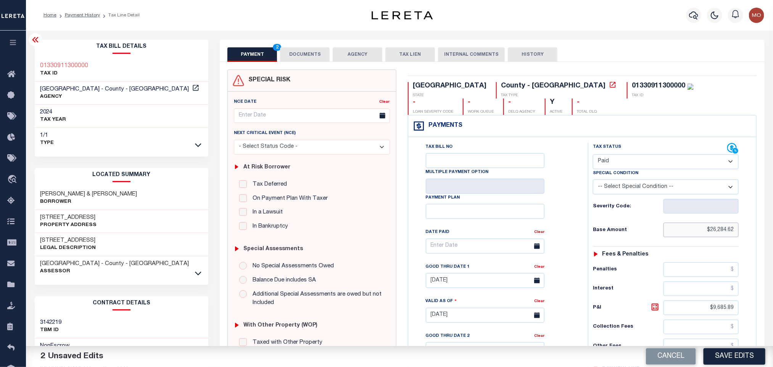
drag, startPoint x: 689, startPoint y: 234, endPoint x: 668, endPoint y: 232, distance: 20.6
click at [689, 234] on input "$26,284.62" at bounding box center [702, 230] width 76 height 15
drag, startPoint x: 668, startPoint y: 232, endPoint x: 780, endPoint y: 240, distance: 112.5
click at [773, 240] on html "Home Payment History Tax Line Detail" at bounding box center [386, 289] width 773 height 579
paste input "text"
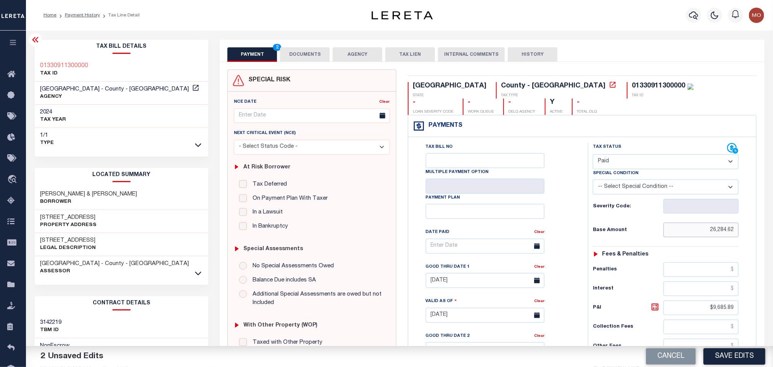
type input "$26,284.62"
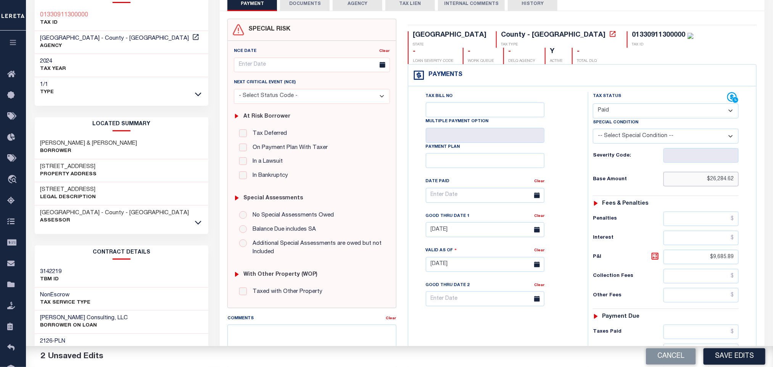
scroll to position [172, 0]
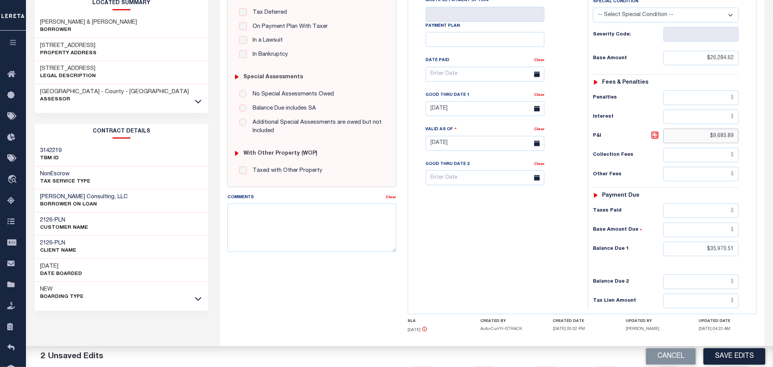
drag, startPoint x: 687, startPoint y: 137, endPoint x: 790, endPoint y: 148, distance: 103.2
click at [773, 148] on html "Home Payment History Tax Line Detail" at bounding box center [386, 117] width 773 height 579
drag, startPoint x: 691, startPoint y: 252, endPoint x: 805, endPoint y: 261, distance: 114.5
click at [773, 261] on html "Home Payment History Tax Line Detail" at bounding box center [386, 117] width 773 height 579
type input "$0.00"
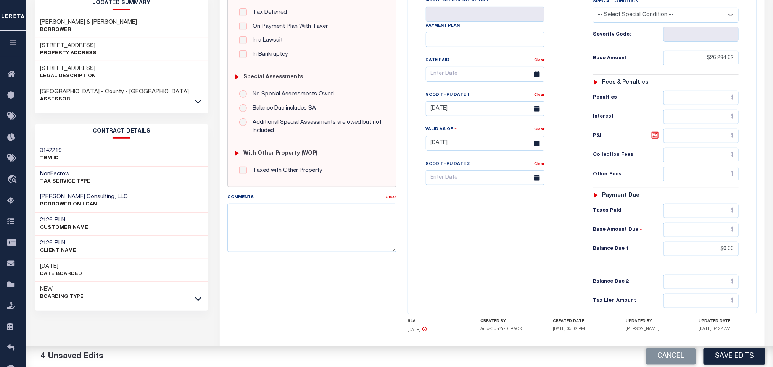
click at [492, 244] on div "Tax Bill No Multiple Payment Option Payment Plan Clear" at bounding box center [496, 139] width 172 height 337
click at [537, 97] on link "Clear" at bounding box center [539, 95] width 10 height 4
click at [563, 90] on div "Tax Bill No Multiple Payment Option Payment Plan Clear" at bounding box center [496, 78] width 161 height 214
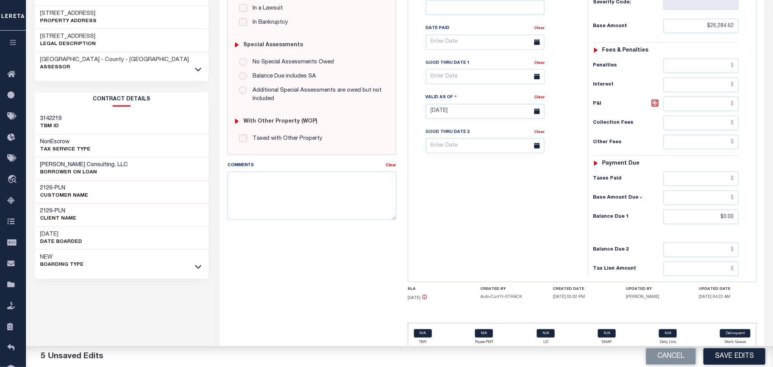
scroll to position [219, 0]
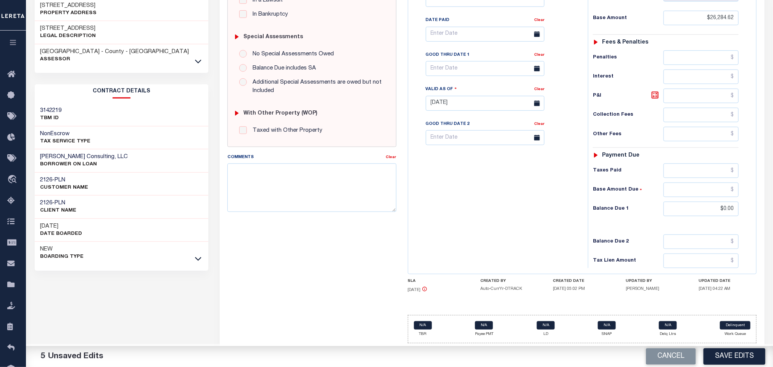
drag, startPoint x: 510, startPoint y: 181, endPoint x: 501, endPoint y: 189, distance: 12.2
click at [510, 181] on div "Tax Bill No Multiple Payment Option Payment Plan Clear" at bounding box center [496, 99] width 172 height 337
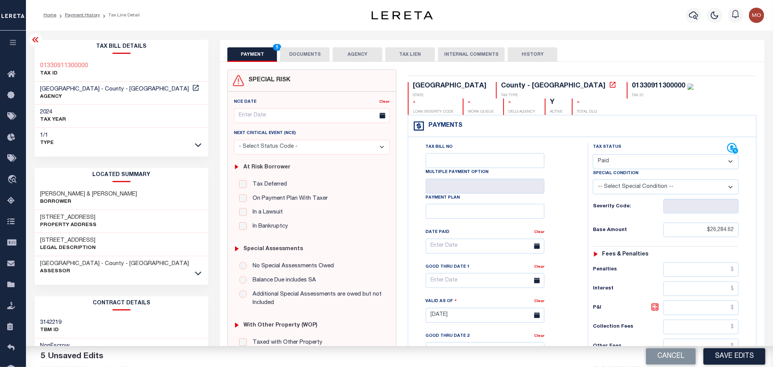
click at [307, 55] on button "DOCUMENTS" at bounding box center [305, 54] width 50 height 15
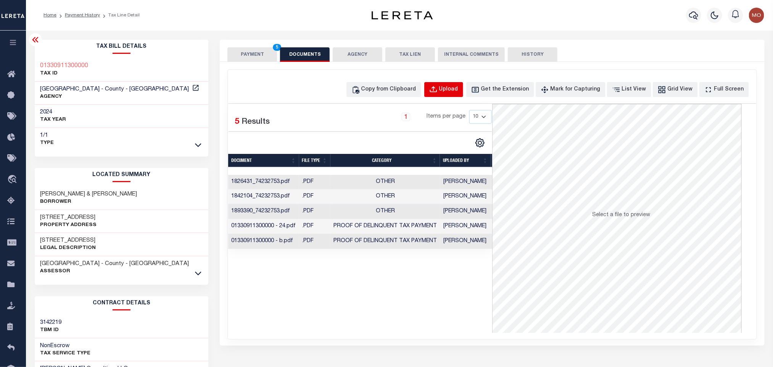
click at [458, 90] on div "Upload" at bounding box center [448, 89] width 19 height 8
select select "POP"
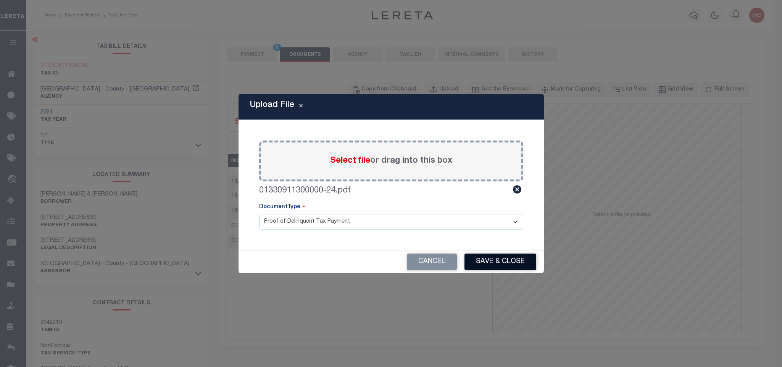
click at [490, 260] on button "Save & Close" at bounding box center [500, 261] width 72 height 16
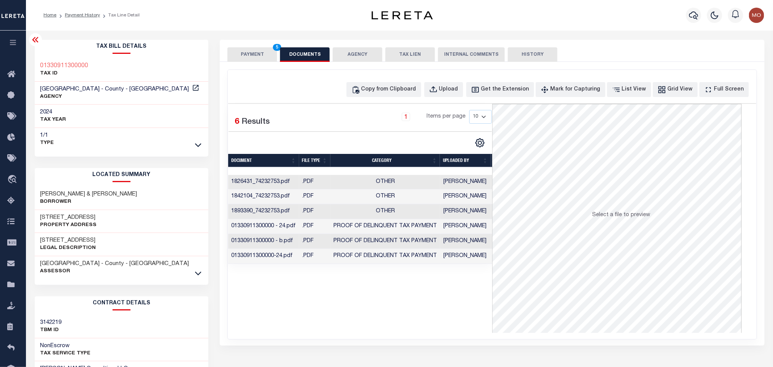
click at [367, 294] on div "Selected 6 Results 1 Items per page 10 25 50 100" at bounding box center [360, 218] width 264 height 229
click at [248, 58] on button "PAYMENT 5" at bounding box center [252, 54] width 50 height 15
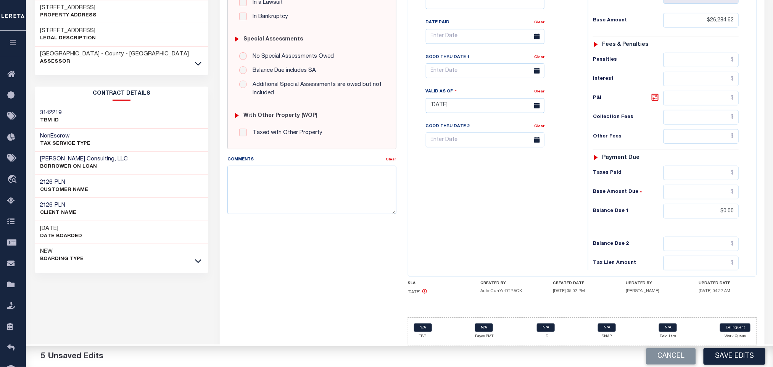
scroll to position [216, 0]
click at [732, 357] on button "Save Edits" at bounding box center [735, 356] width 62 height 16
checkbox input "false"
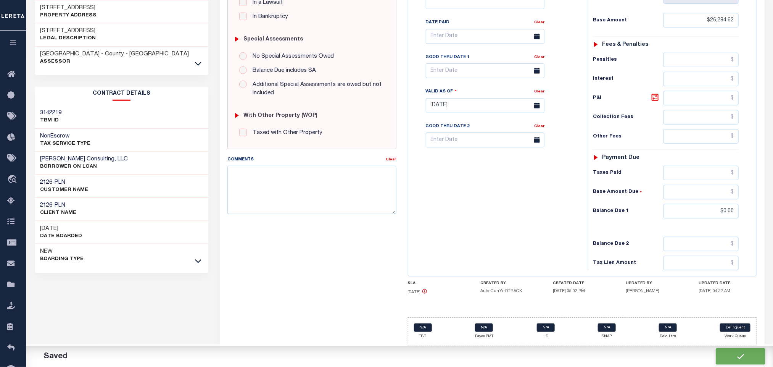
type input "$26,284.62"
type input "$0"
